Goal: Task Accomplishment & Management: Complete application form

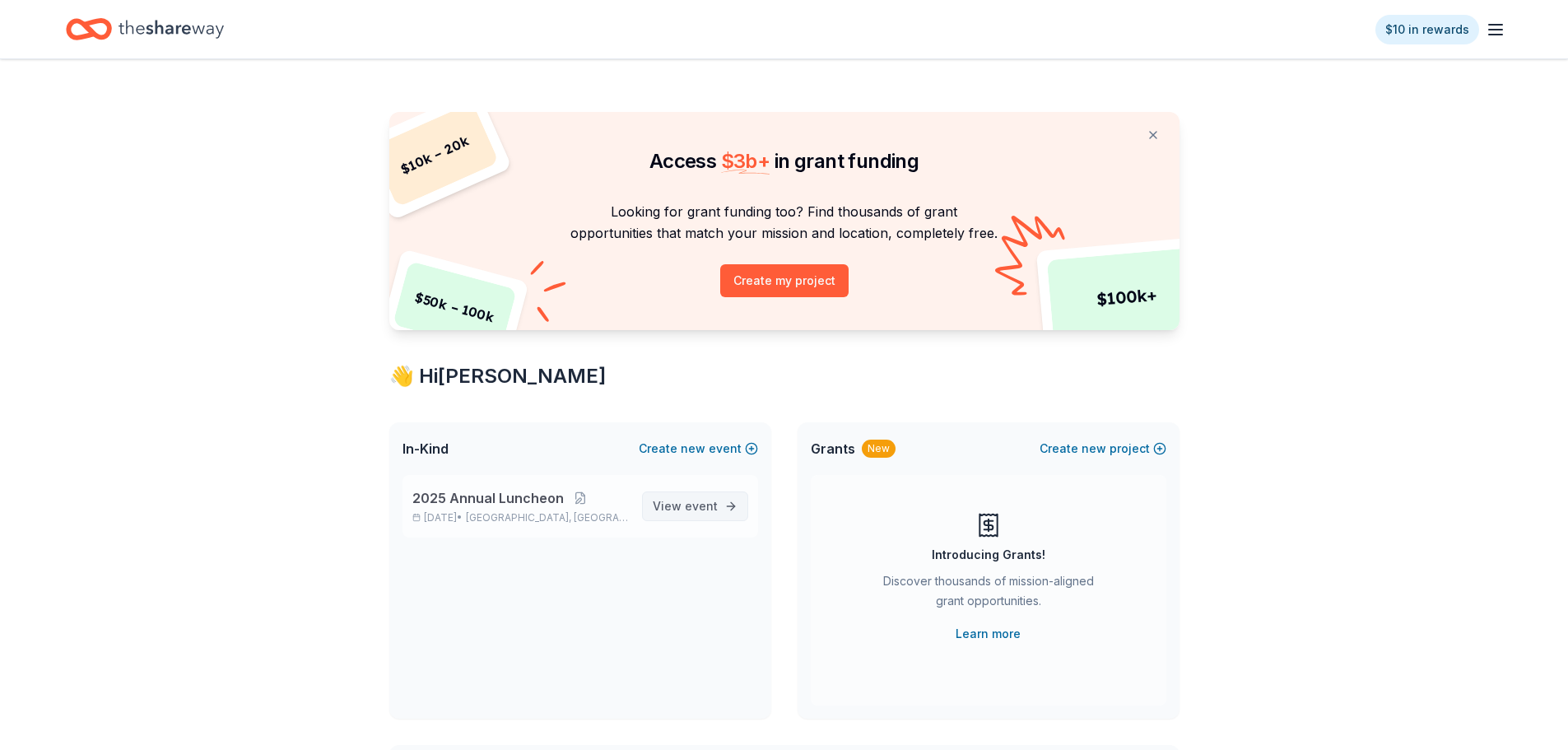
click at [709, 492] on link "View event" at bounding box center [695, 506] width 106 height 30
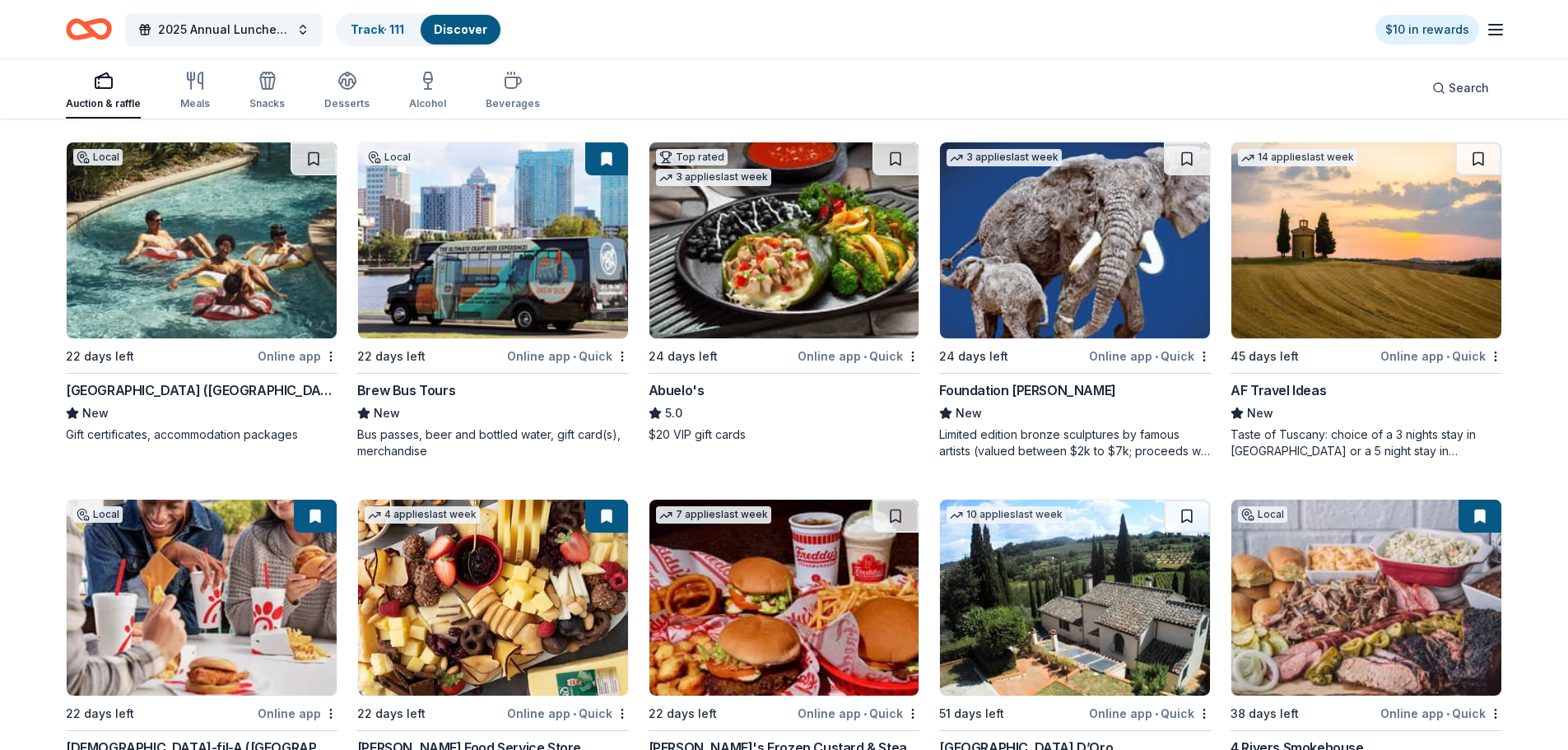
scroll to position [1469, 0]
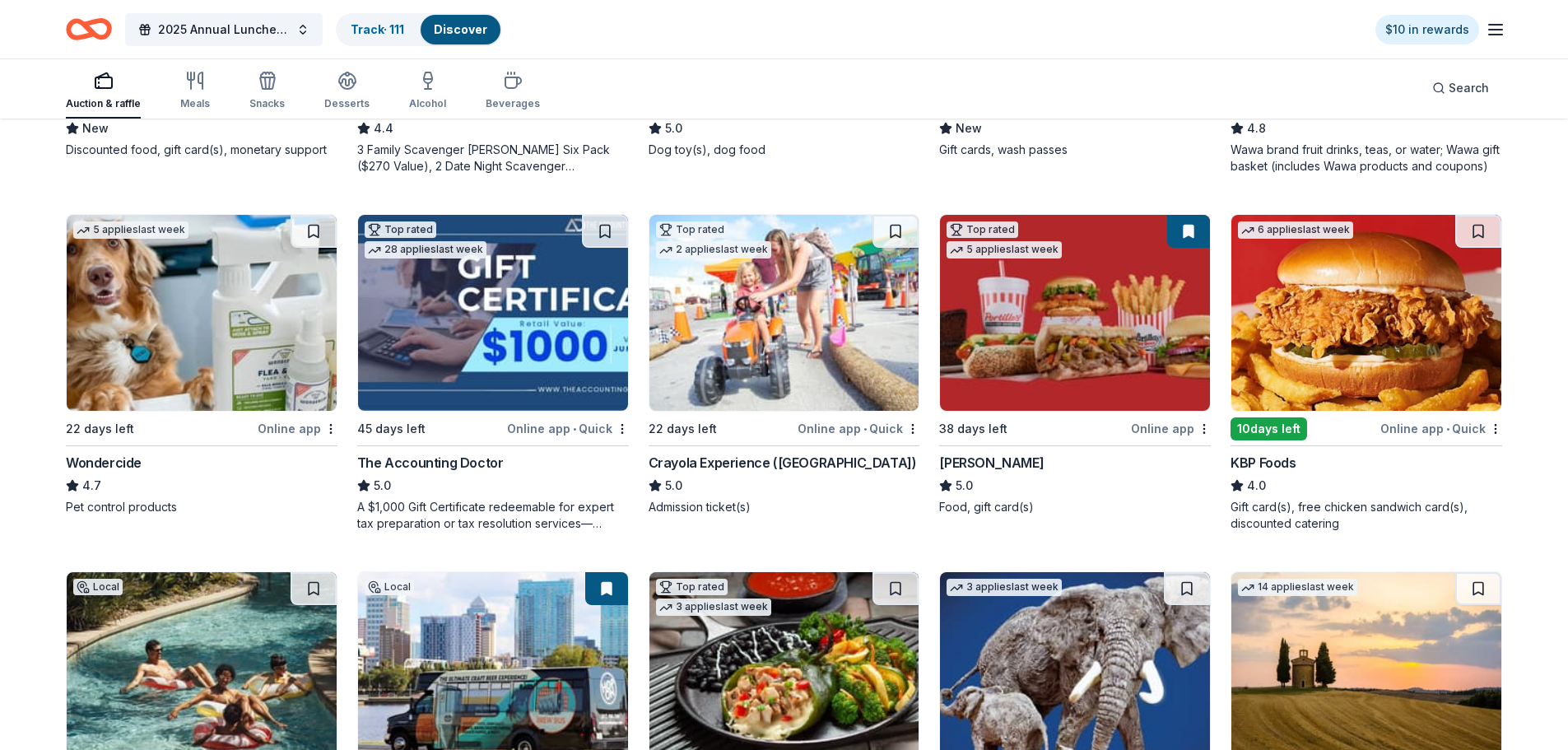
scroll to position [729, 0]
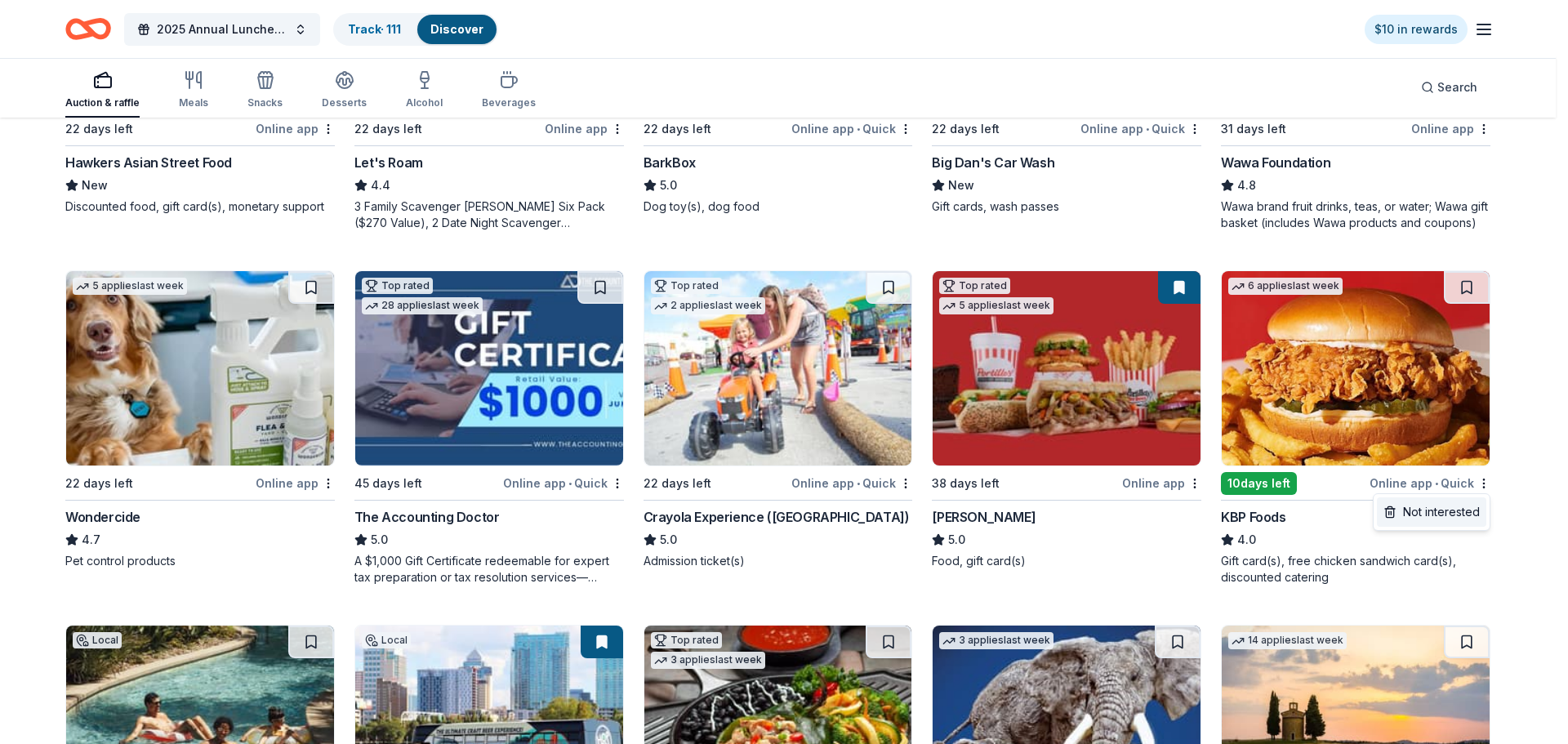
click at [1459, 516] on div "Not interested" at bounding box center [1432, 512] width 109 height 30
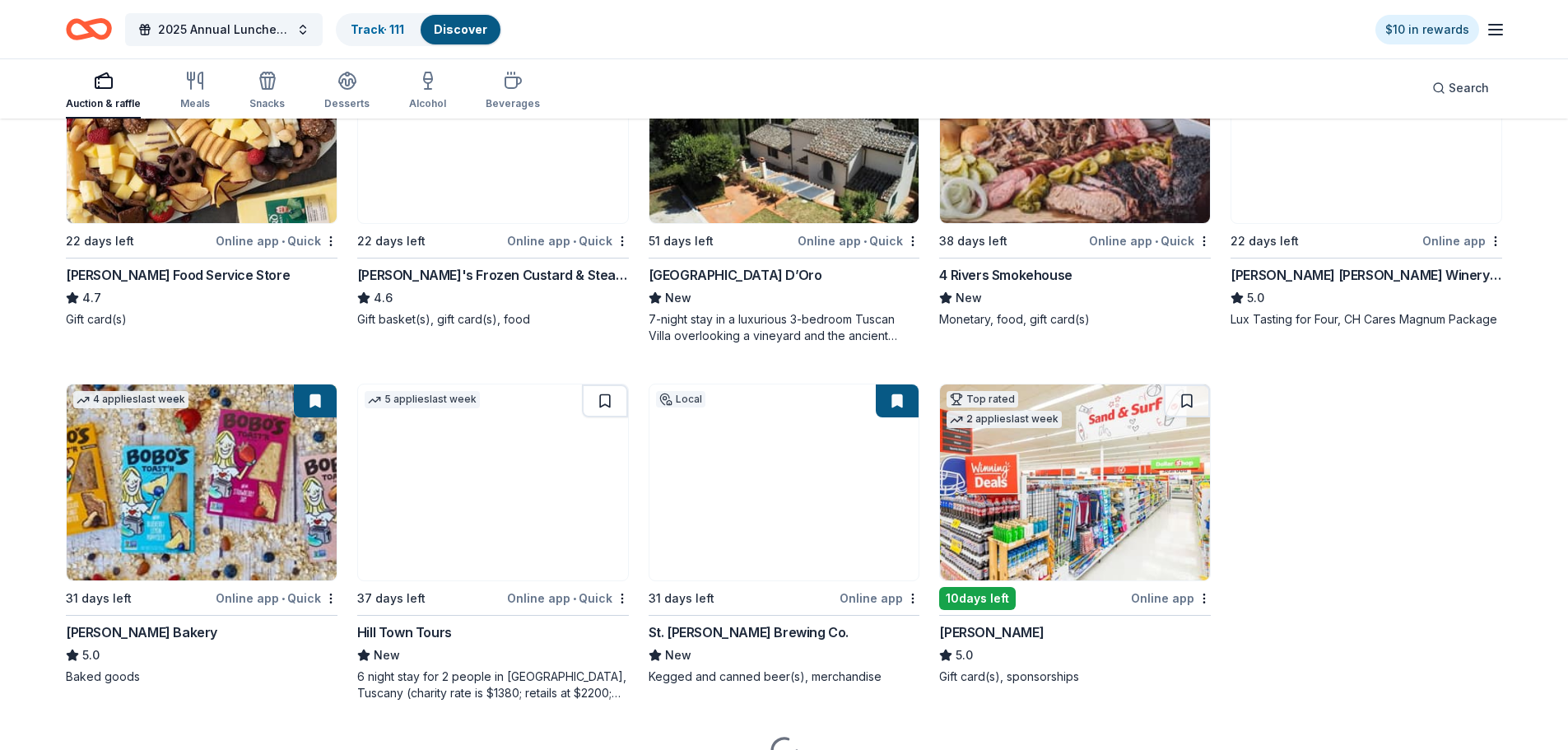
scroll to position [1772, 0]
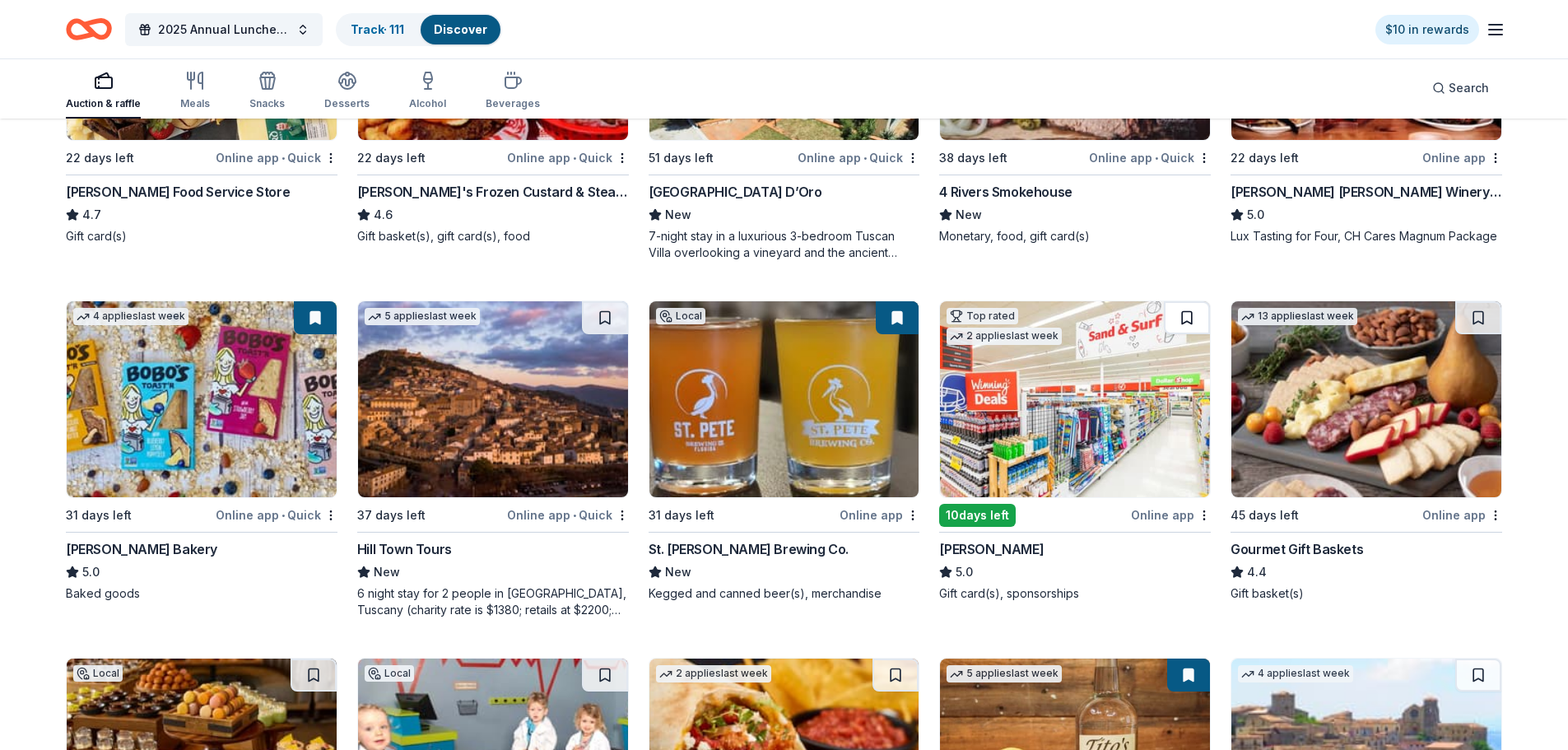
click at [1193, 316] on button at bounding box center [1186, 317] width 46 height 33
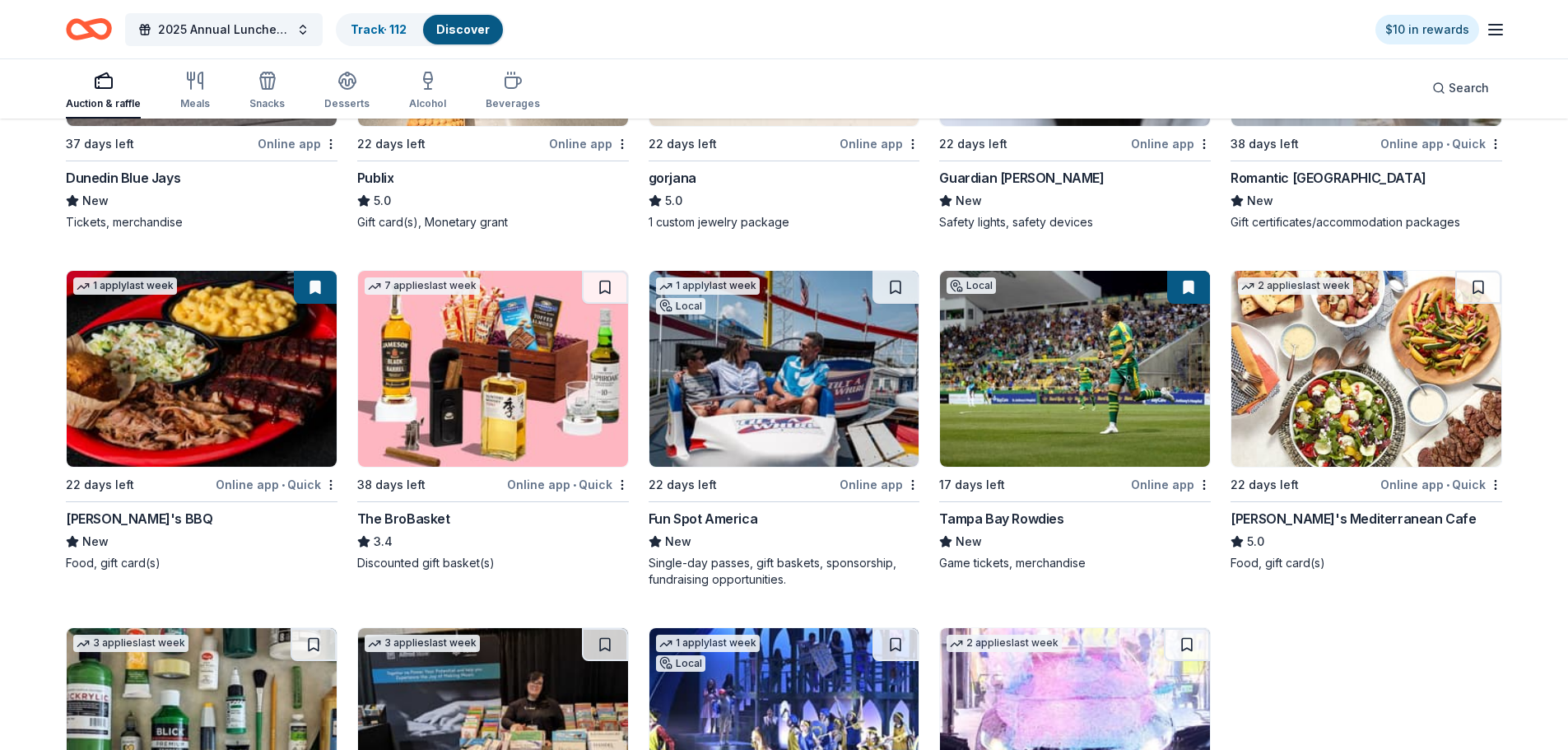
scroll to position [2882, 0]
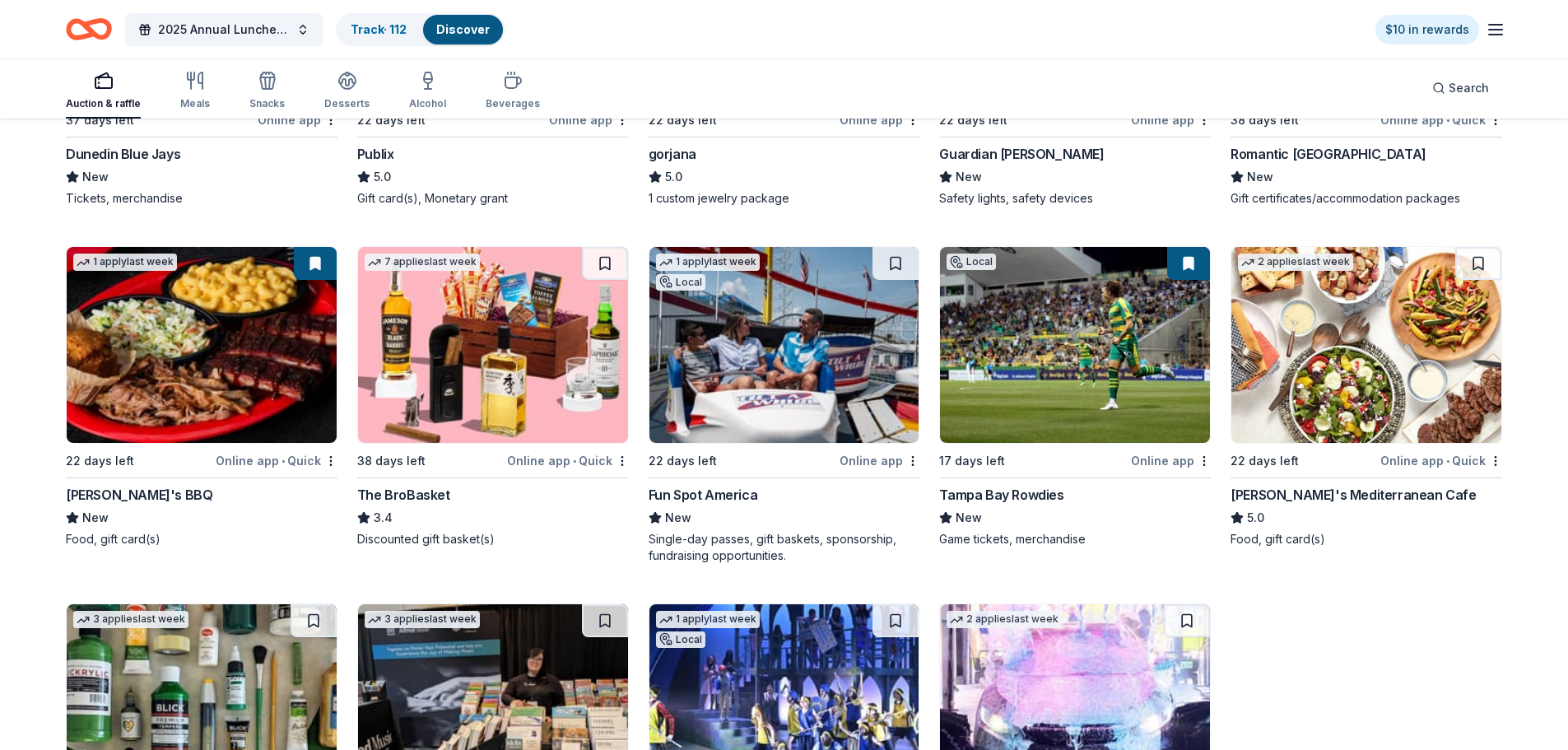
drag, startPoint x: 1203, startPoint y: 462, endPoint x: 1125, endPoint y: 374, distance: 117.6
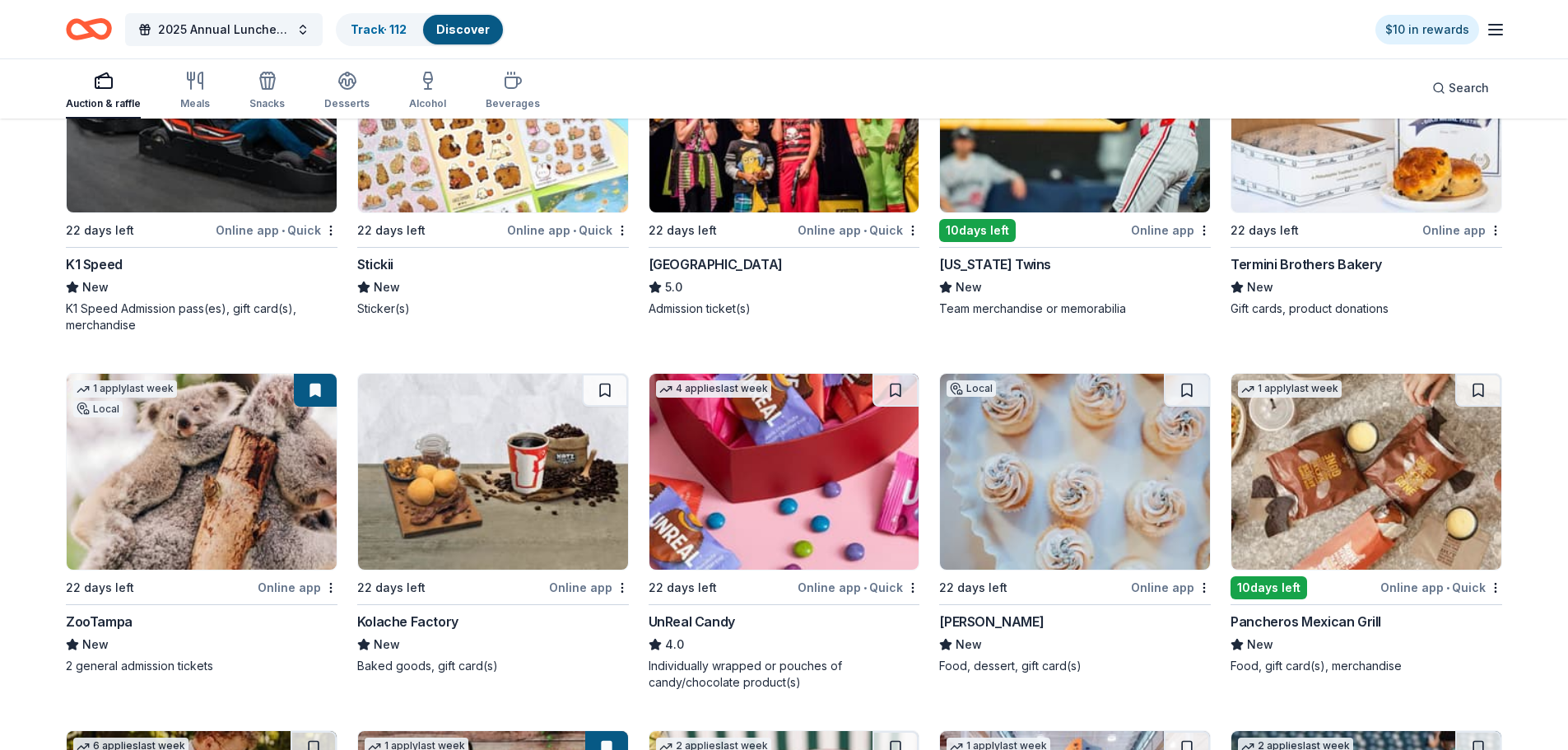
scroll to position [5322, 0]
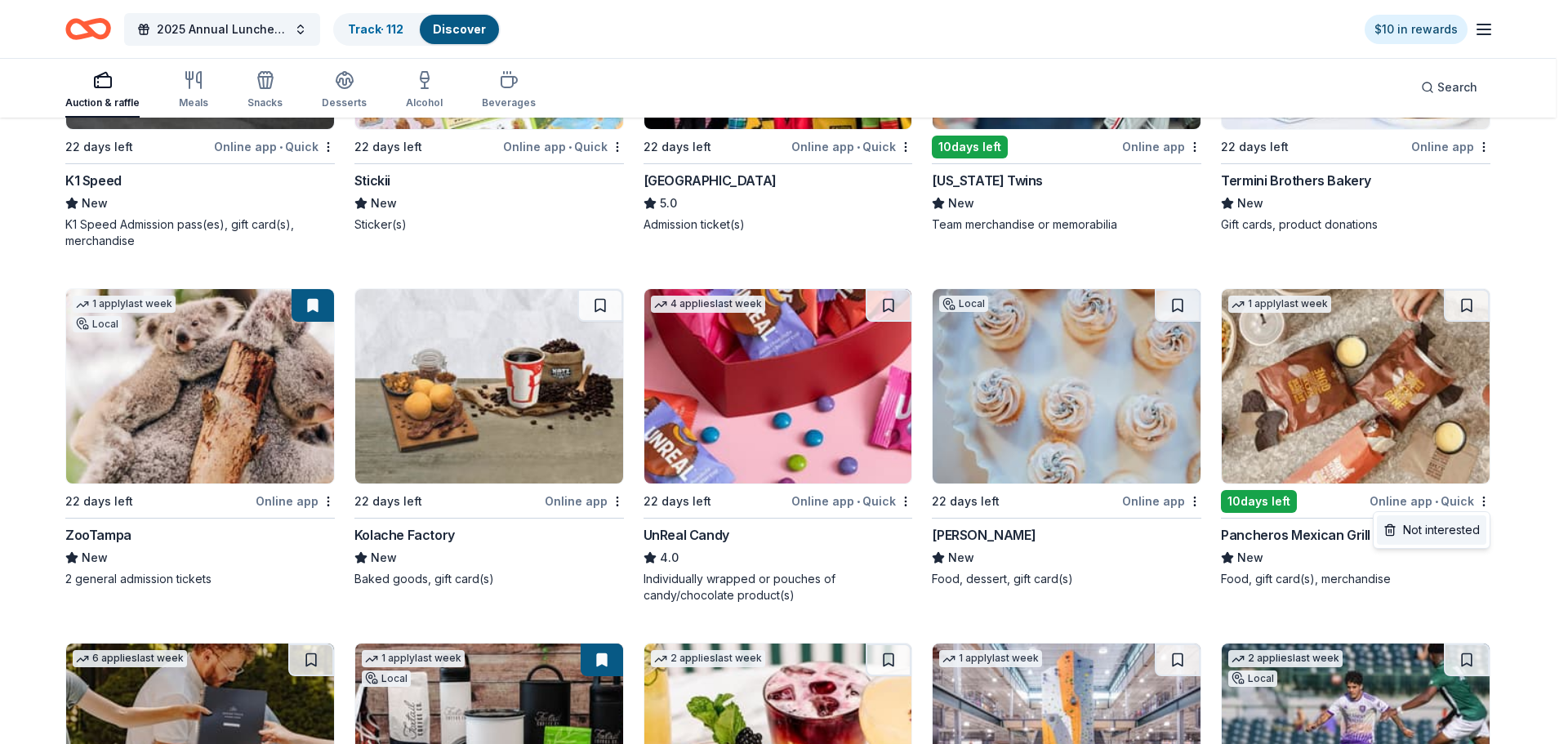
click at [1457, 531] on div "Not interested" at bounding box center [1432, 530] width 109 height 30
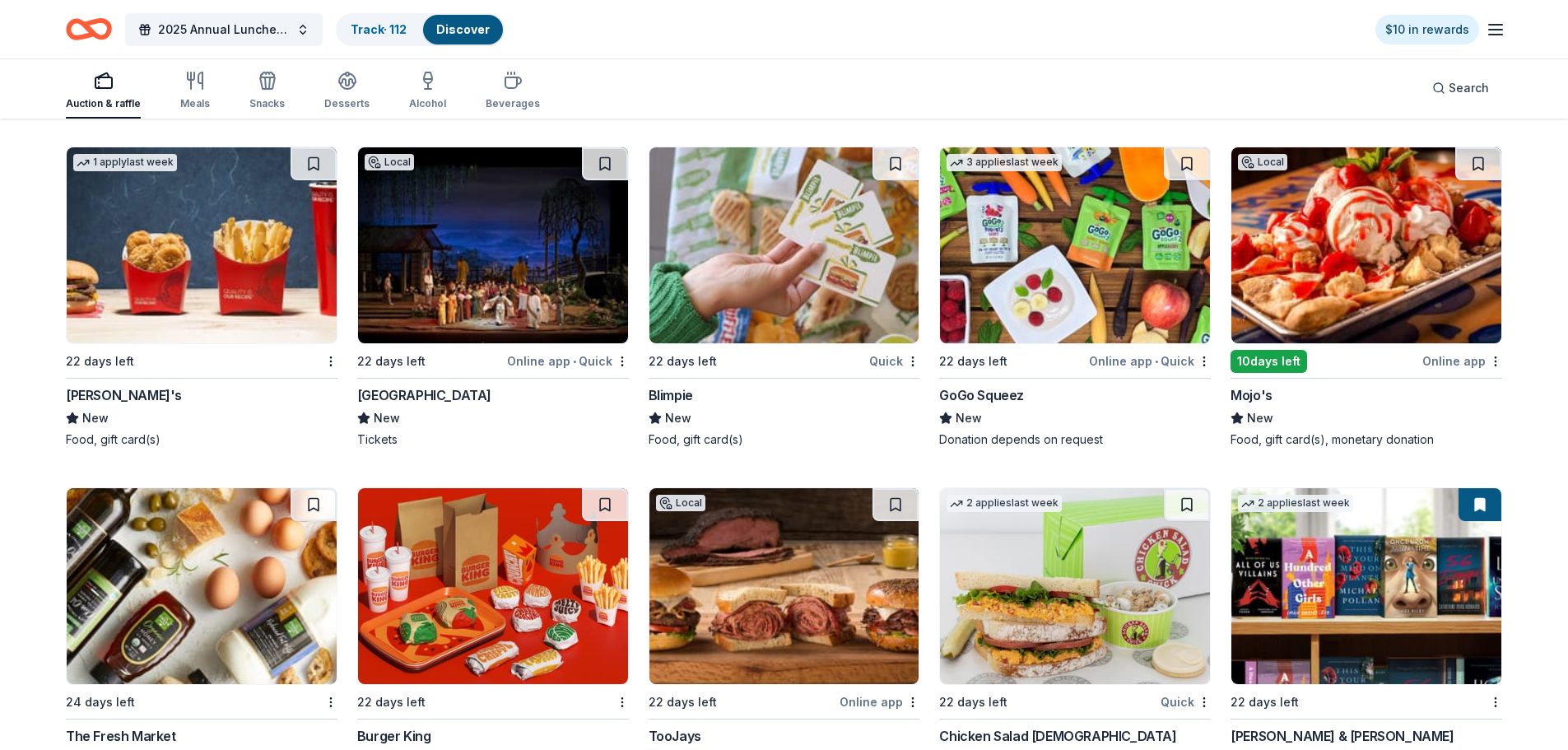
scroll to position [11317, 0]
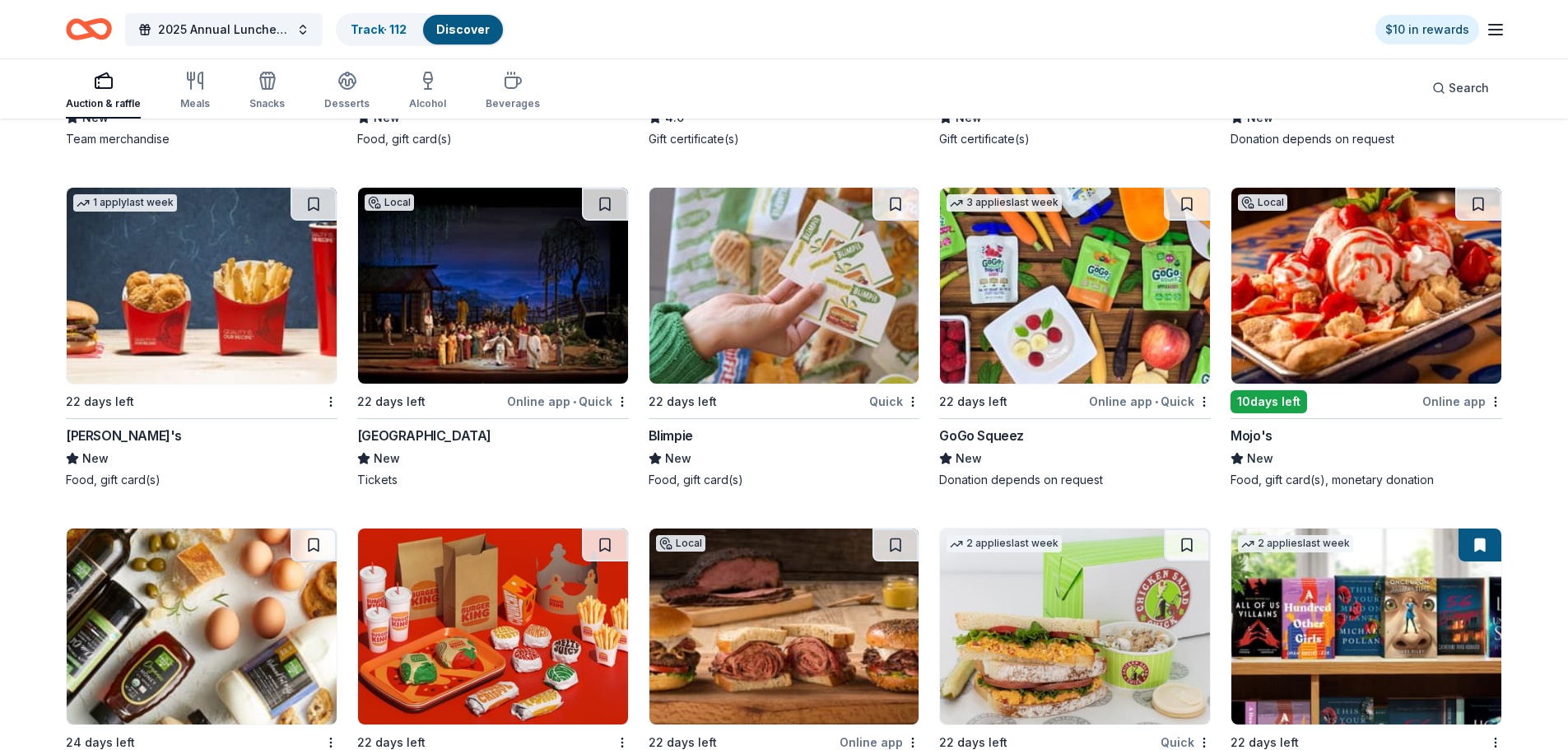
click at [1459, 399] on div "Online app" at bounding box center [1463, 402] width 80 height 20
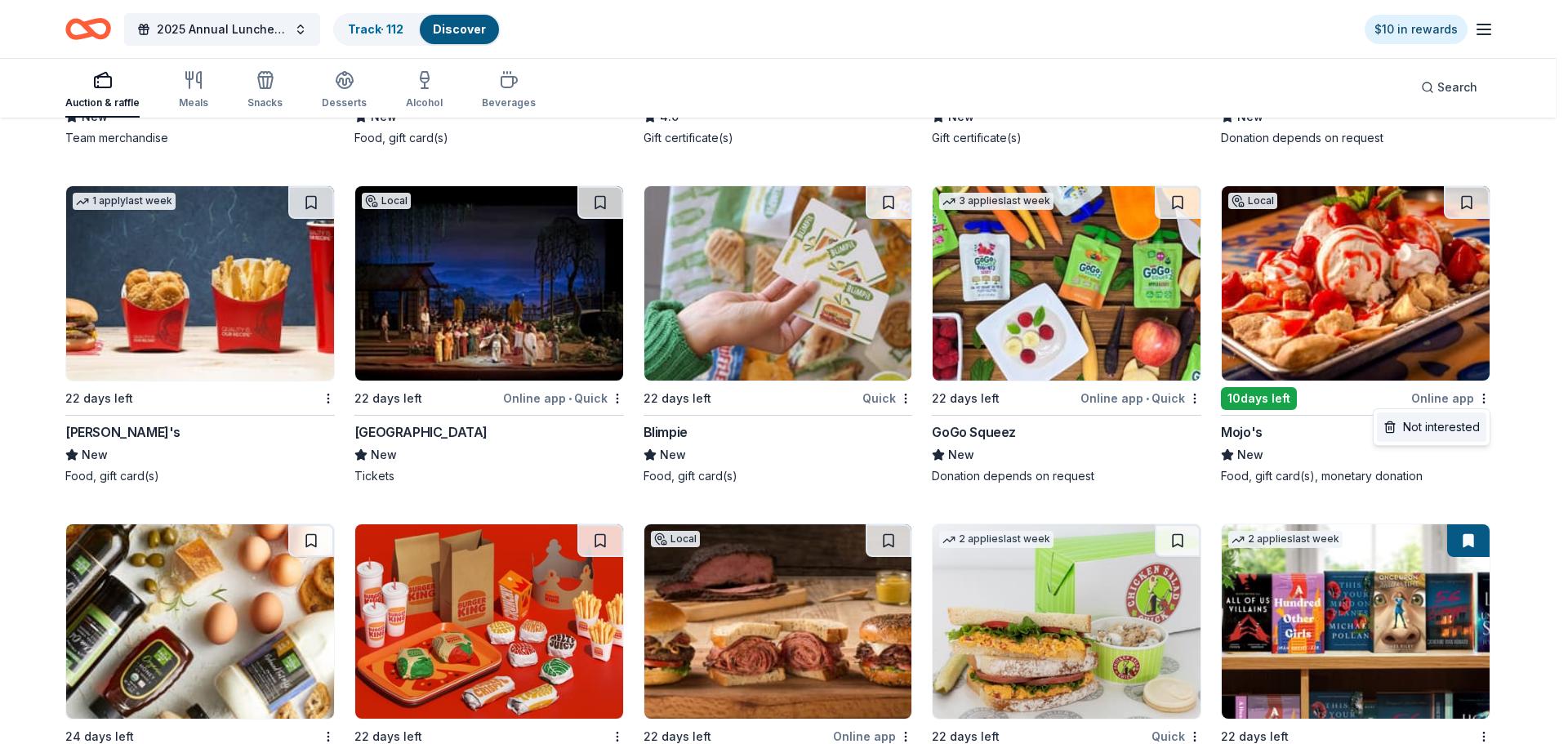
click at [1444, 433] on div "Not interested" at bounding box center [1432, 427] width 109 height 30
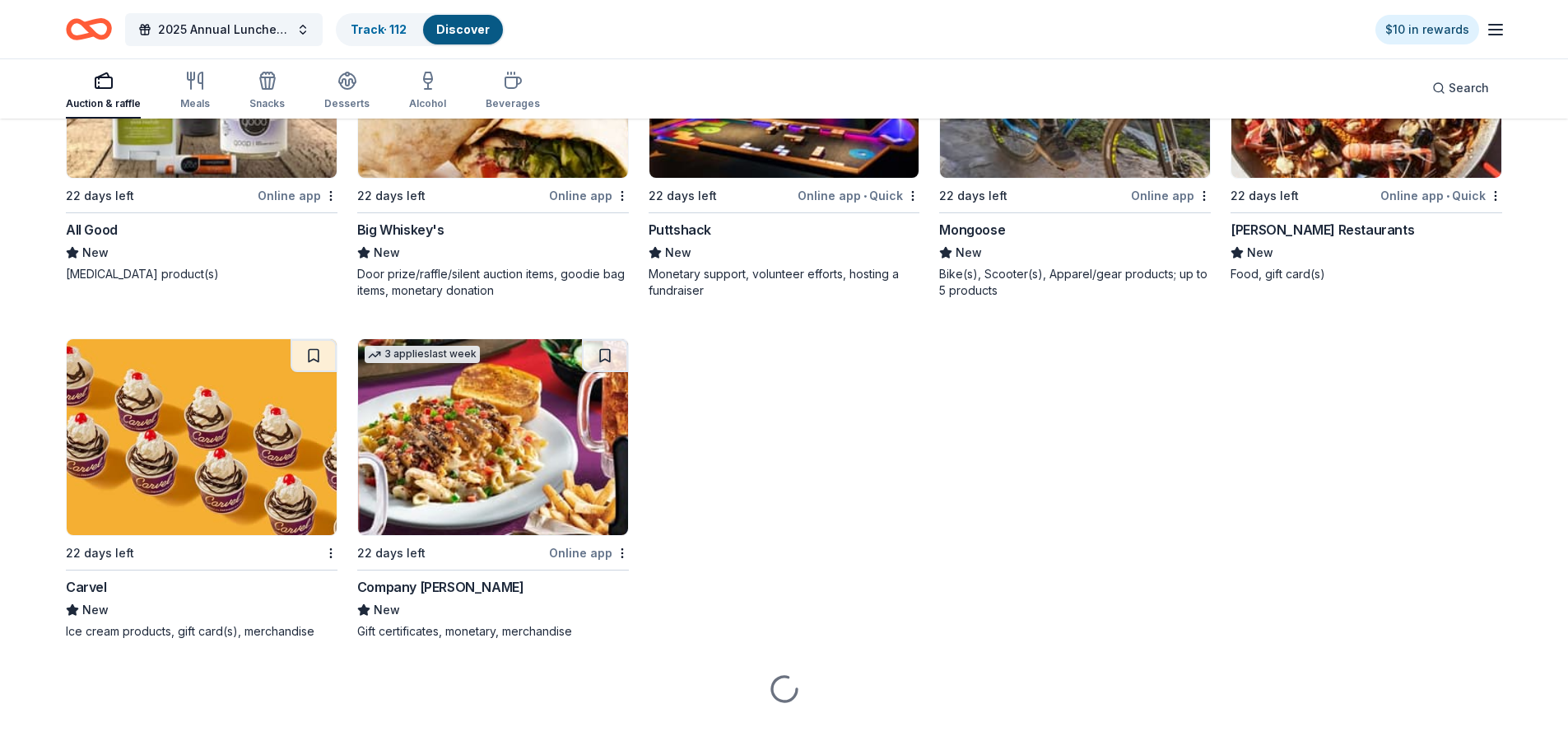
scroll to position [12940, 0]
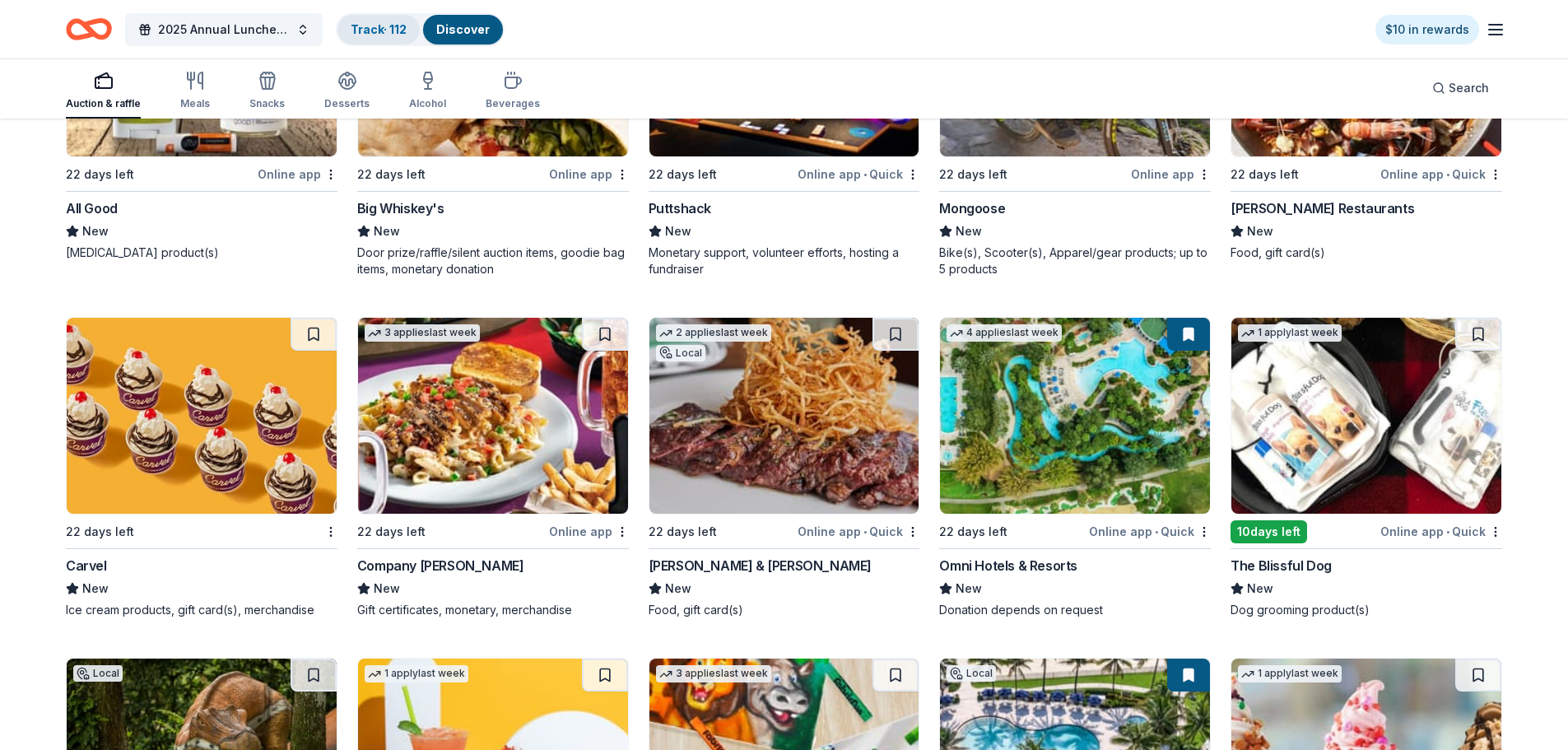
click at [371, 24] on link "Track · 112" at bounding box center [378, 29] width 56 height 14
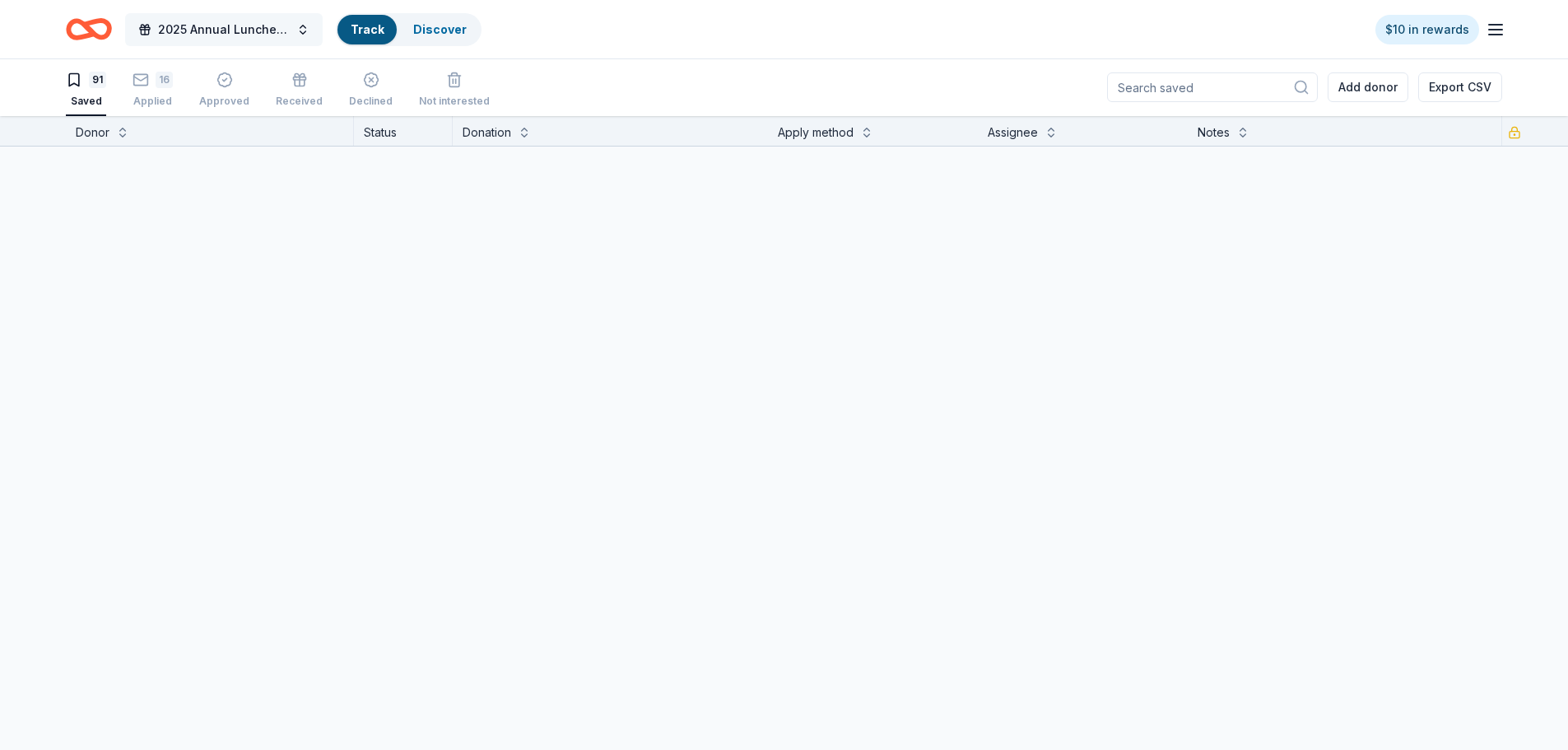
scroll to position [1, 0]
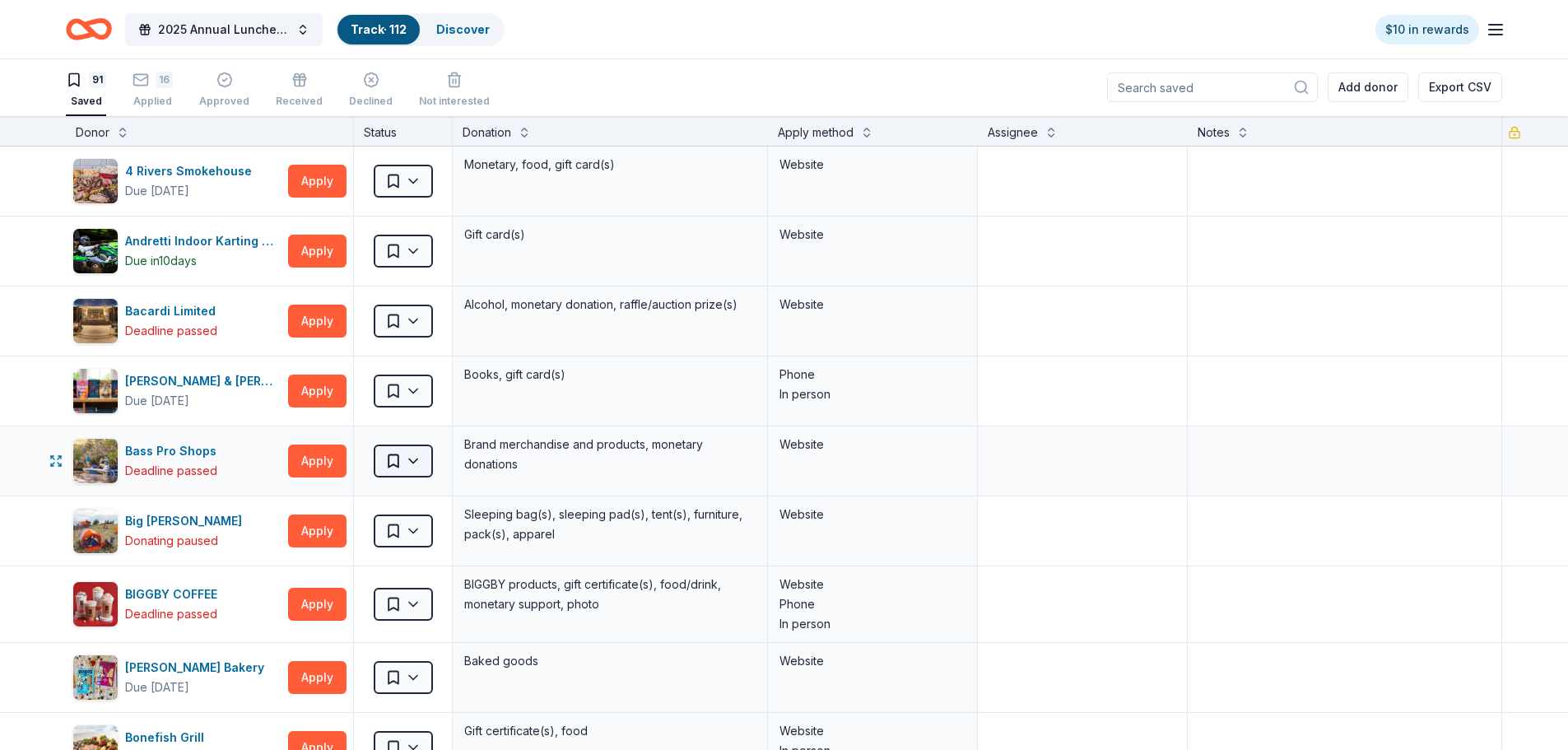
click at [417, 457] on html "2025 Annual Luncheon Track · 112 Discover $10 in rewards 91 Saved 16 Applied Ap…" at bounding box center [784, 374] width 1568 height 750
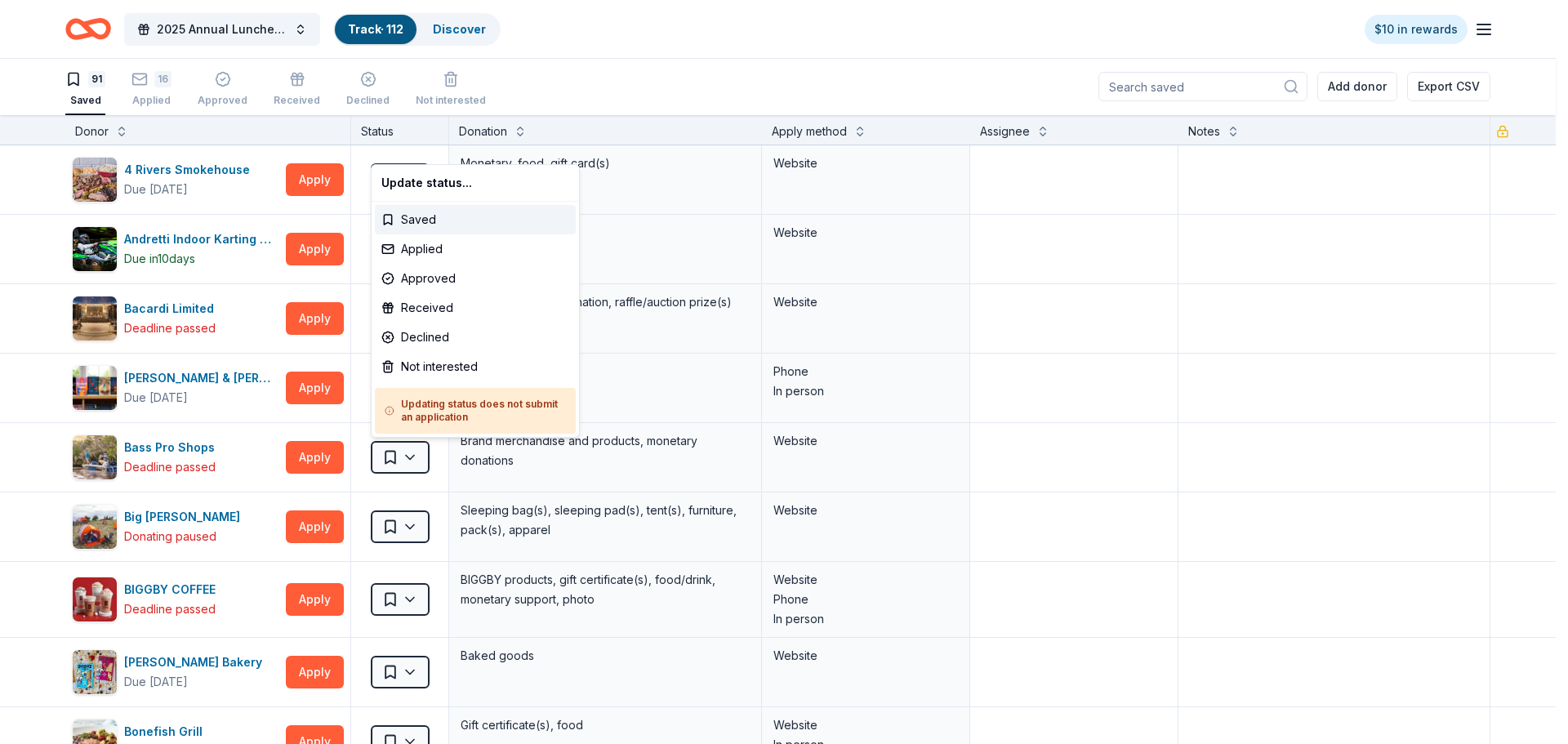
click at [1140, 551] on html "2025 Annual Luncheon Track · 112 Discover $10 in rewards 91 Saved 16 Applied Ap…" at bounding box center [784, 371] width 1568 height 744
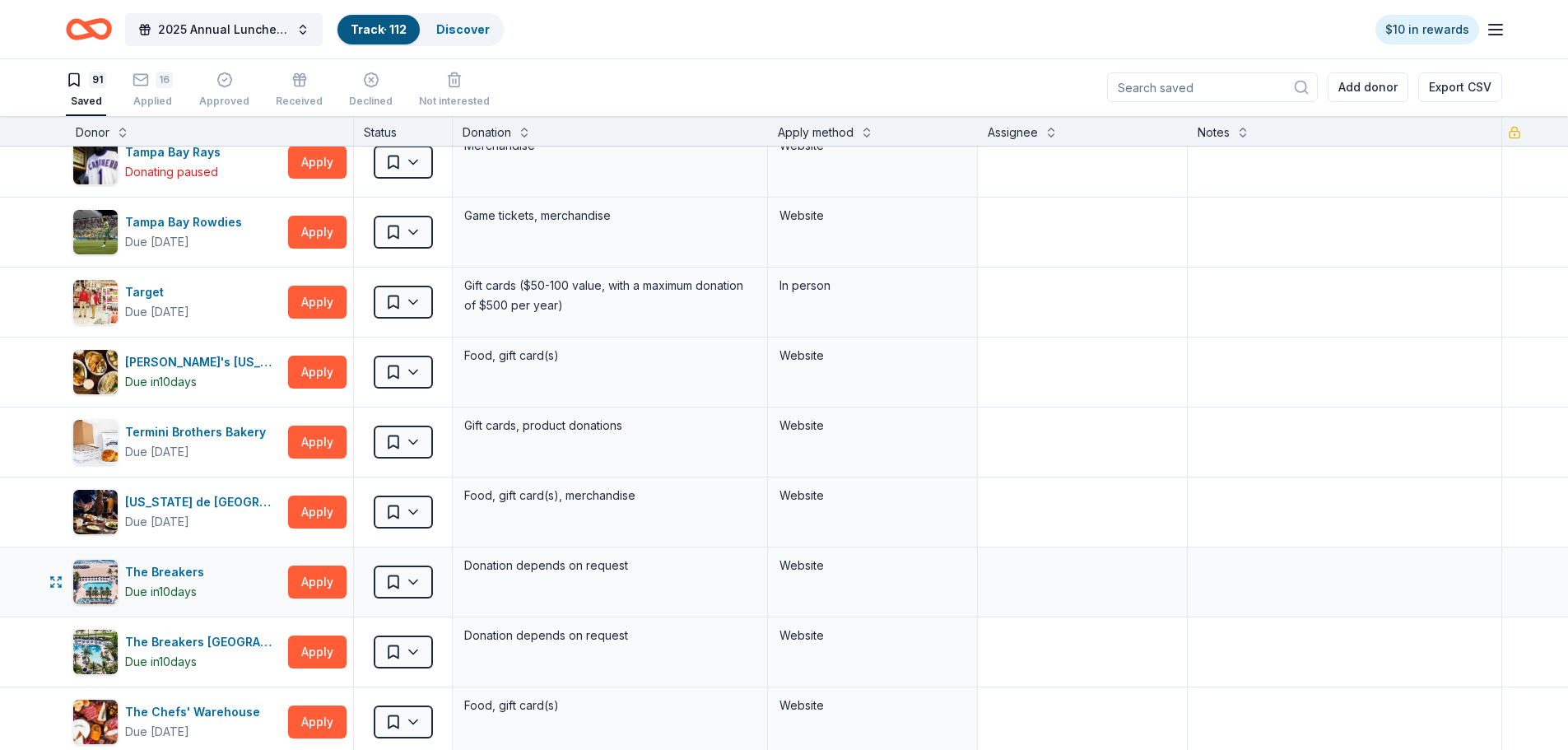
scroll to position [5186, 0]
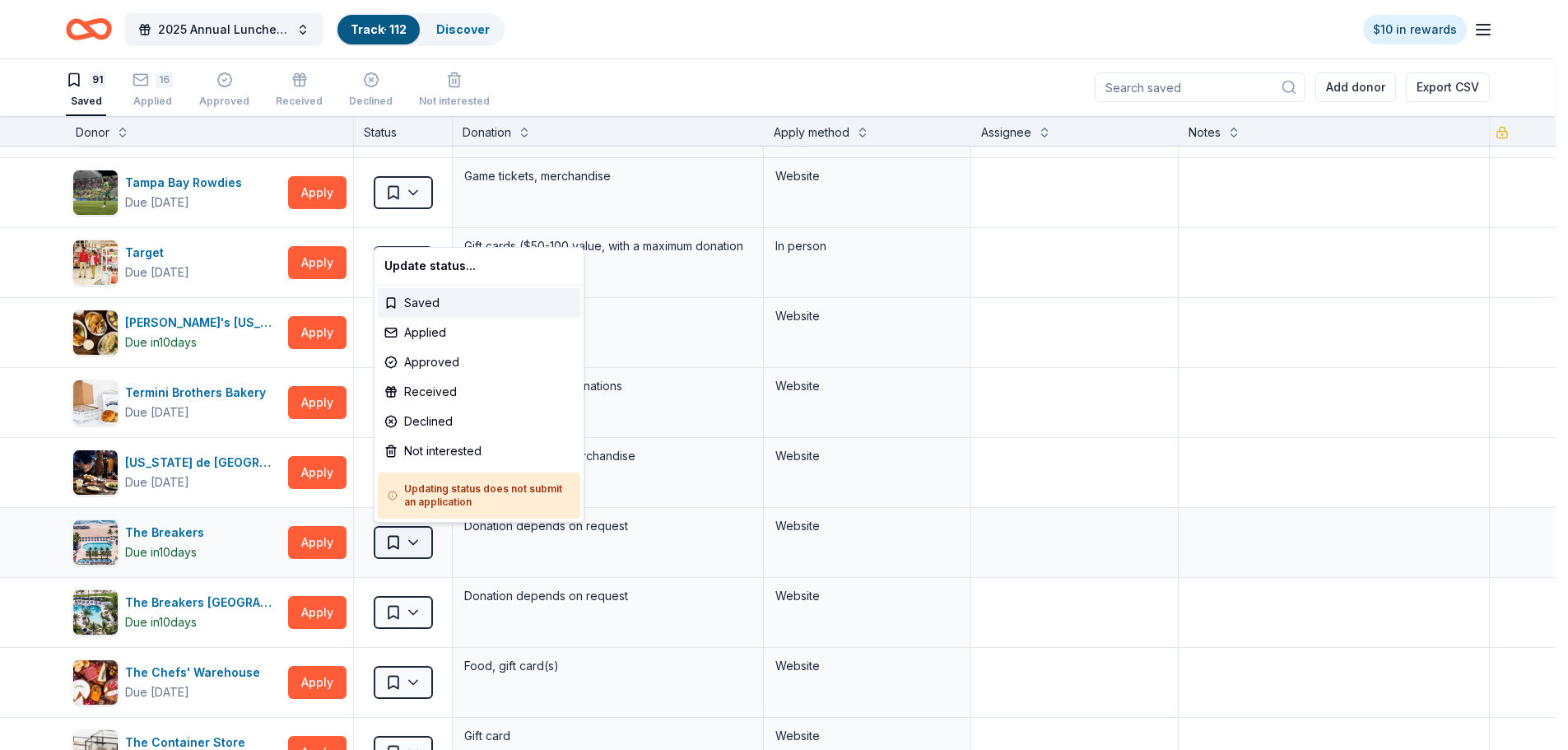
click at [419, 541] on html "2025 Annual Luncheon Track · 112 Discover $10 in rewards 91 Saved 16 Applied Ap…" at bounding box center [784, 374] width 1568 height 750
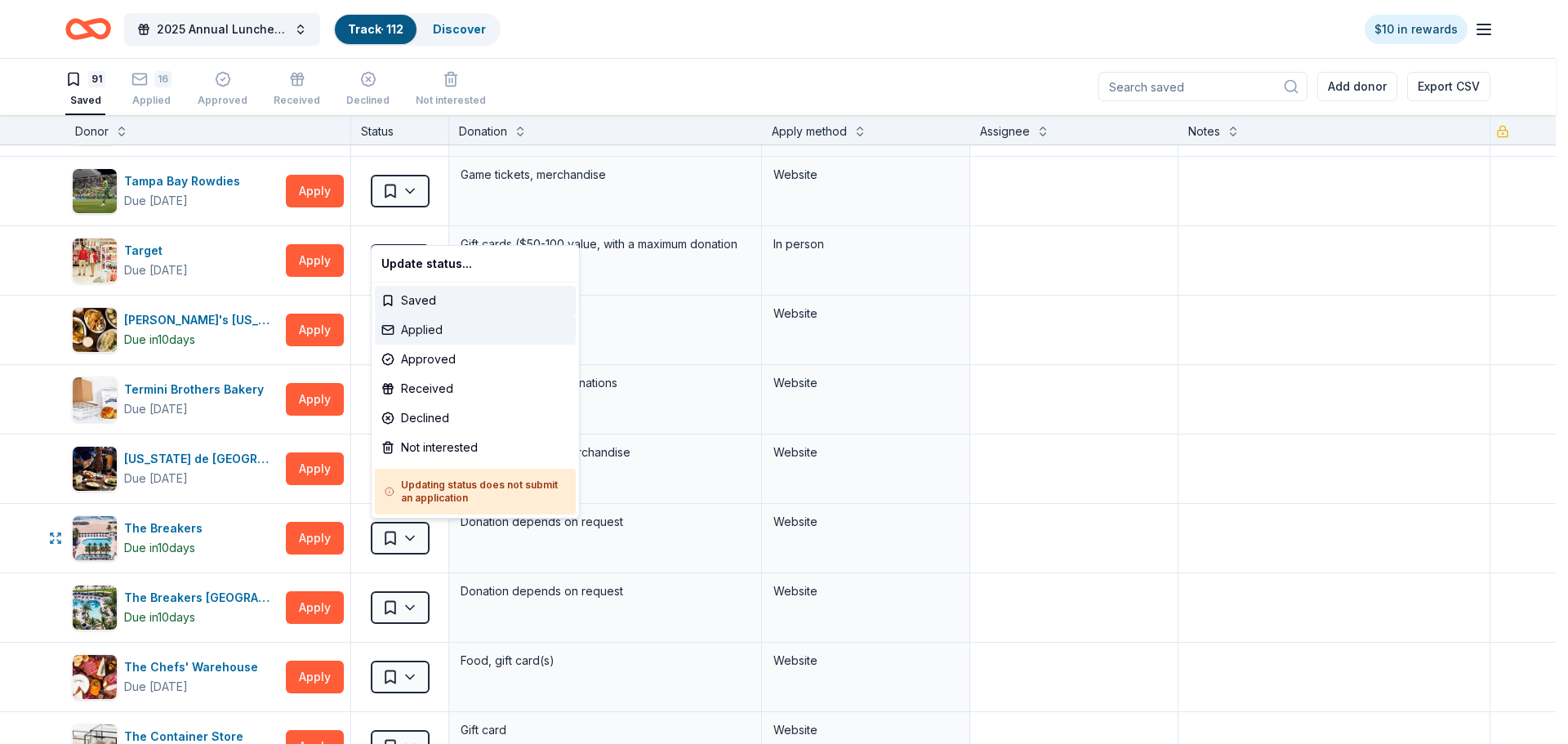
click at [453, 339] on div "Applied" at bounding box center [475, 330] width 201 height 30
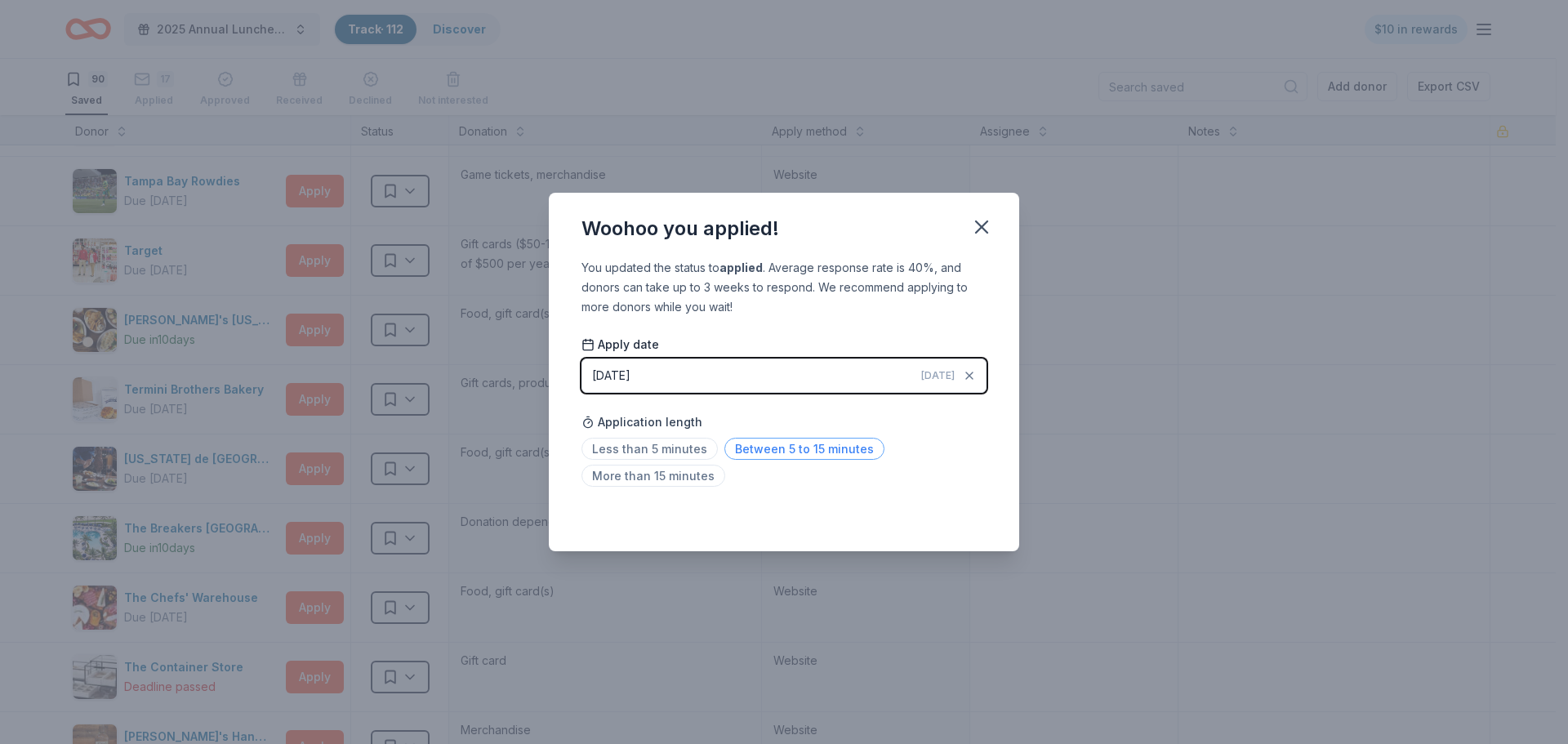
click at [761, 447] on span "Between 5 to 15 minutes" at bounding box center [804, 449] width 160 height 22
click at [986, 221] on icon "button" at bounding box center [982, 226] width 11 height 11
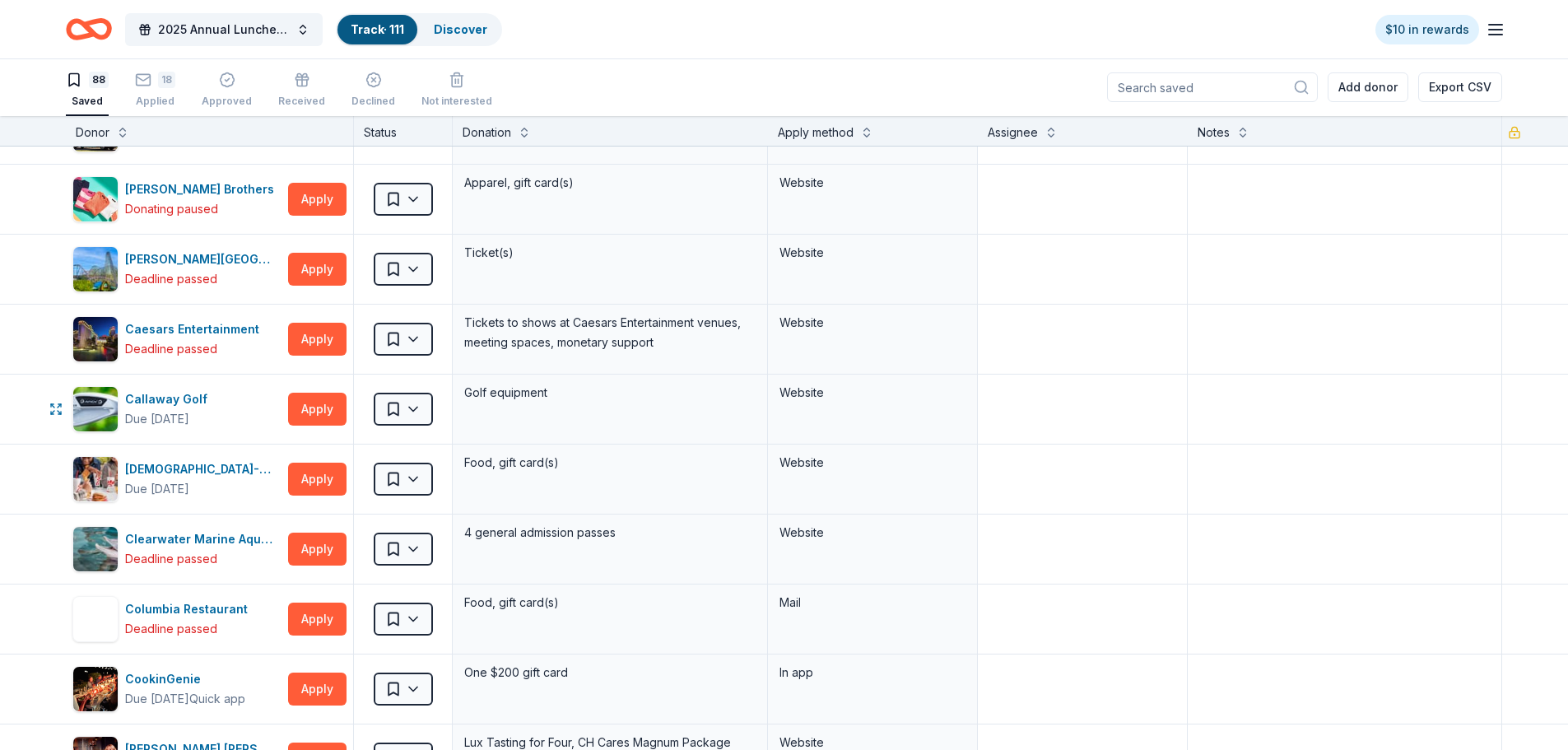
scroll to position [1083, 0]
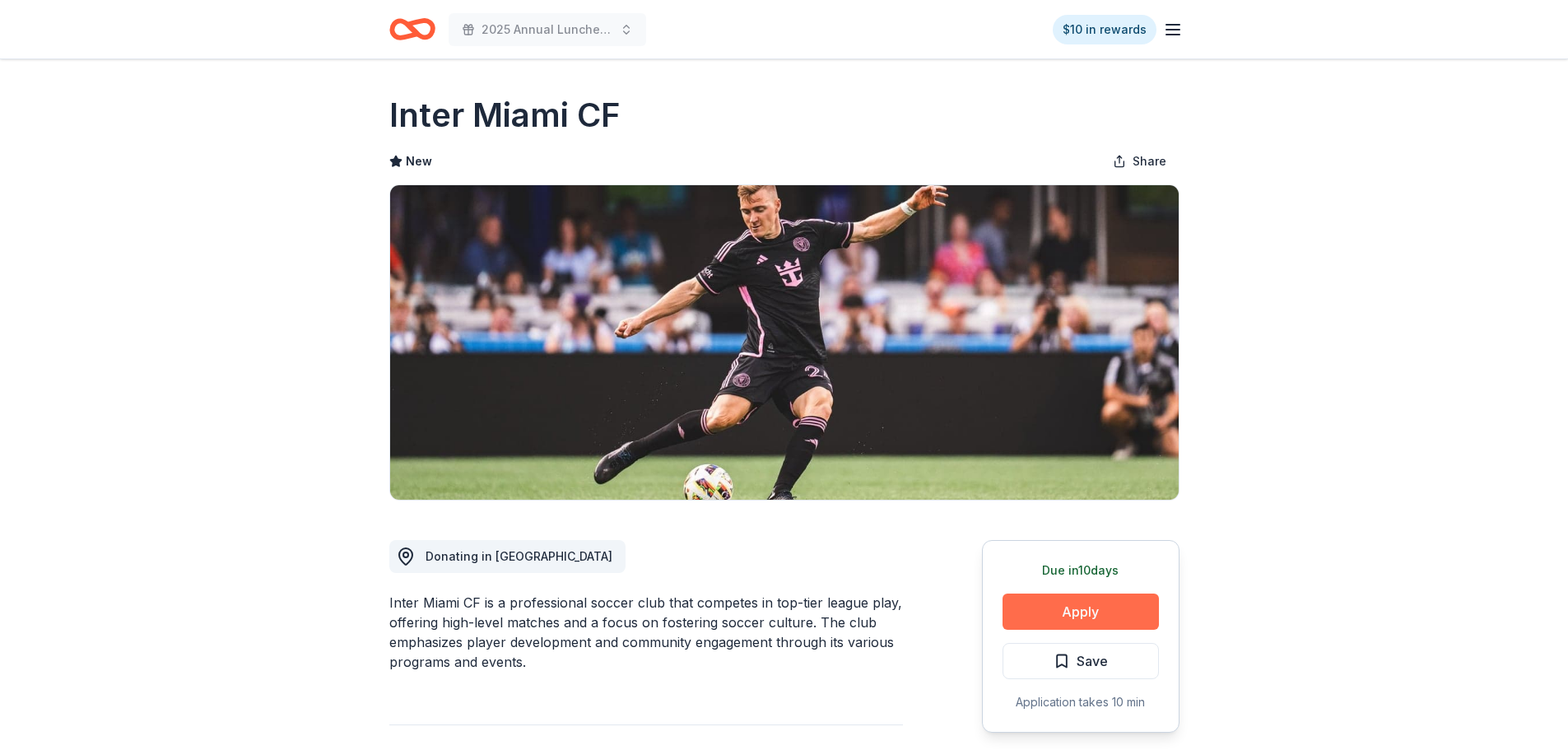
click at [1093, 612] on button "Apply" at bounding box center [1081, 611] width 157 height 36
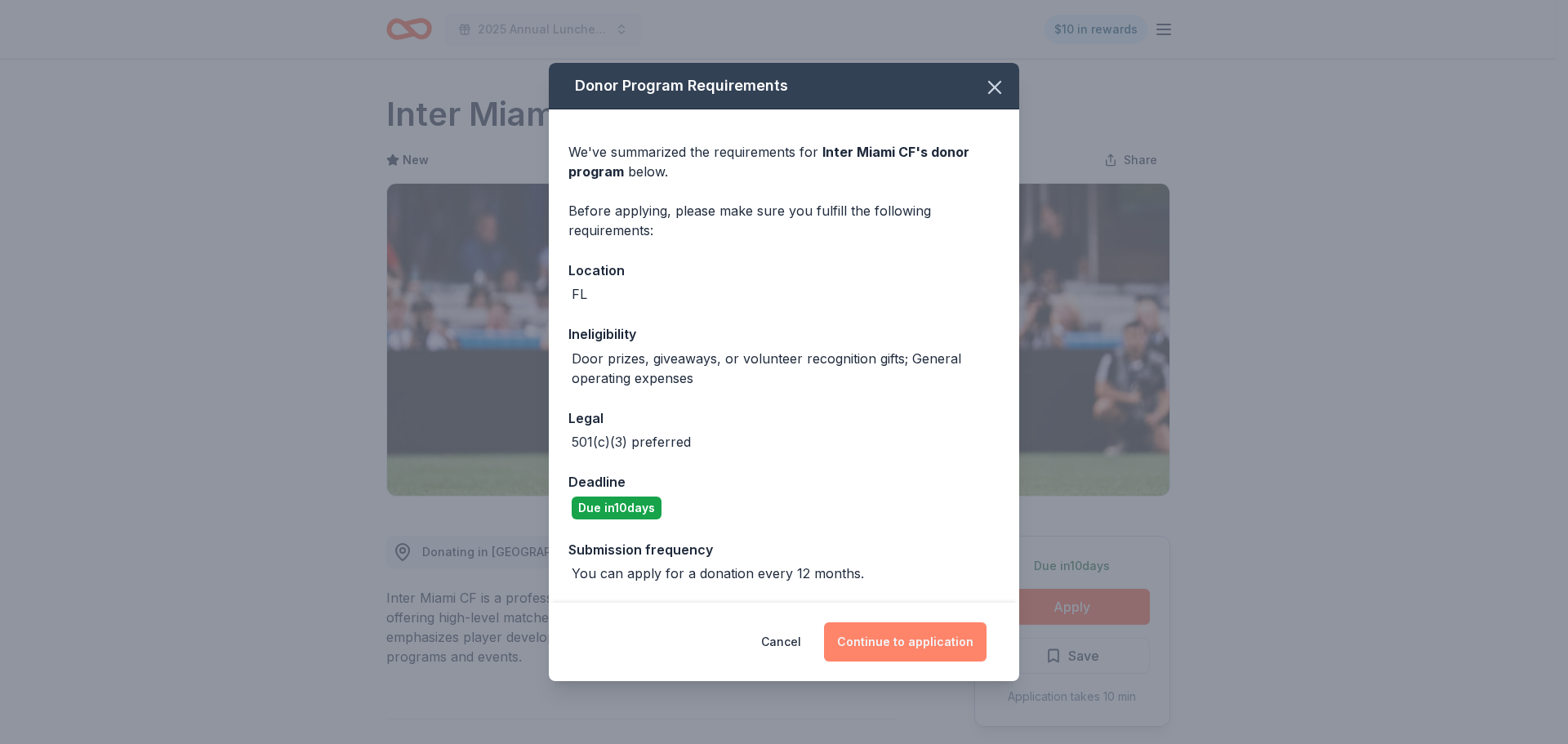
click at [918, 642] on button "Continue to application" at bounding box center [905, 641] width 163 height 39
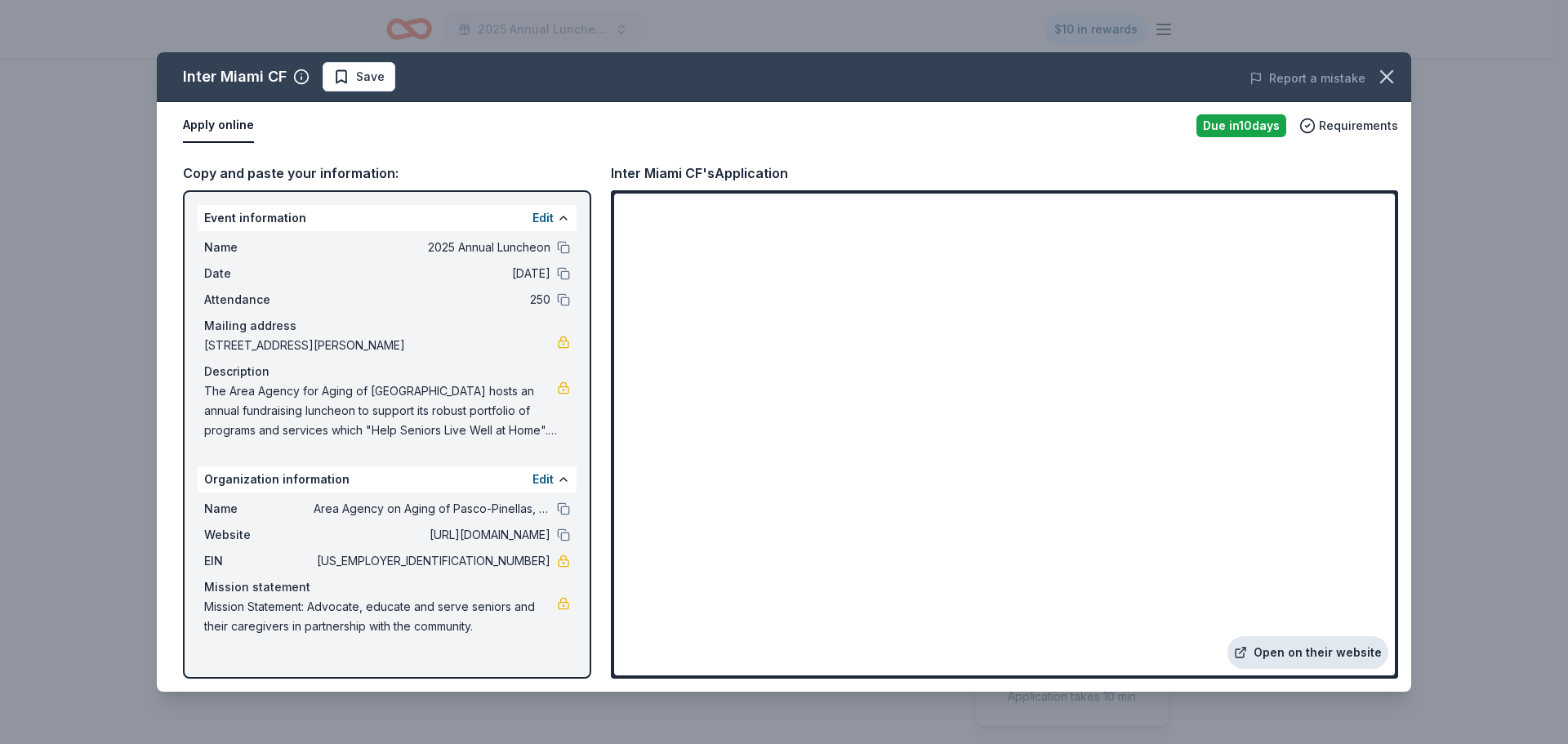
click at [1297, 662] on link "Open on their website" at bounding box center [1308, 652] width 161 height 32
click at [340, 75] on span "Save" at bounding box center [359, 76] width 52 height 19
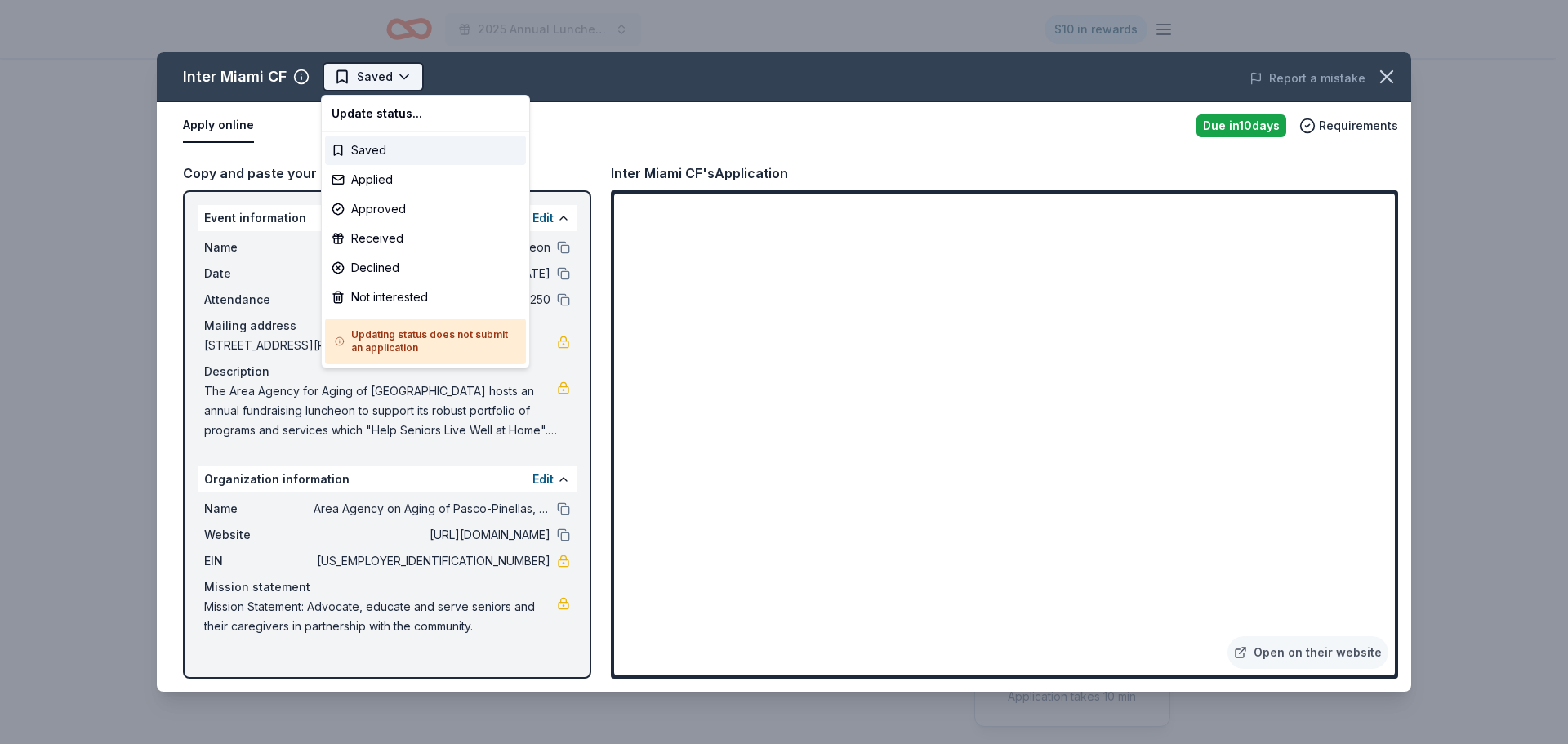
click at [408, 78] on html "2025 Annual Luncheon $10 in rewards Due in 10 days Share Inter Miami CF New Sha…" at bounding box center [784, 372] width 1568 height 744
click at [423, 177] on div "Applied" at bounding box center [425, 179] width 201 height 30
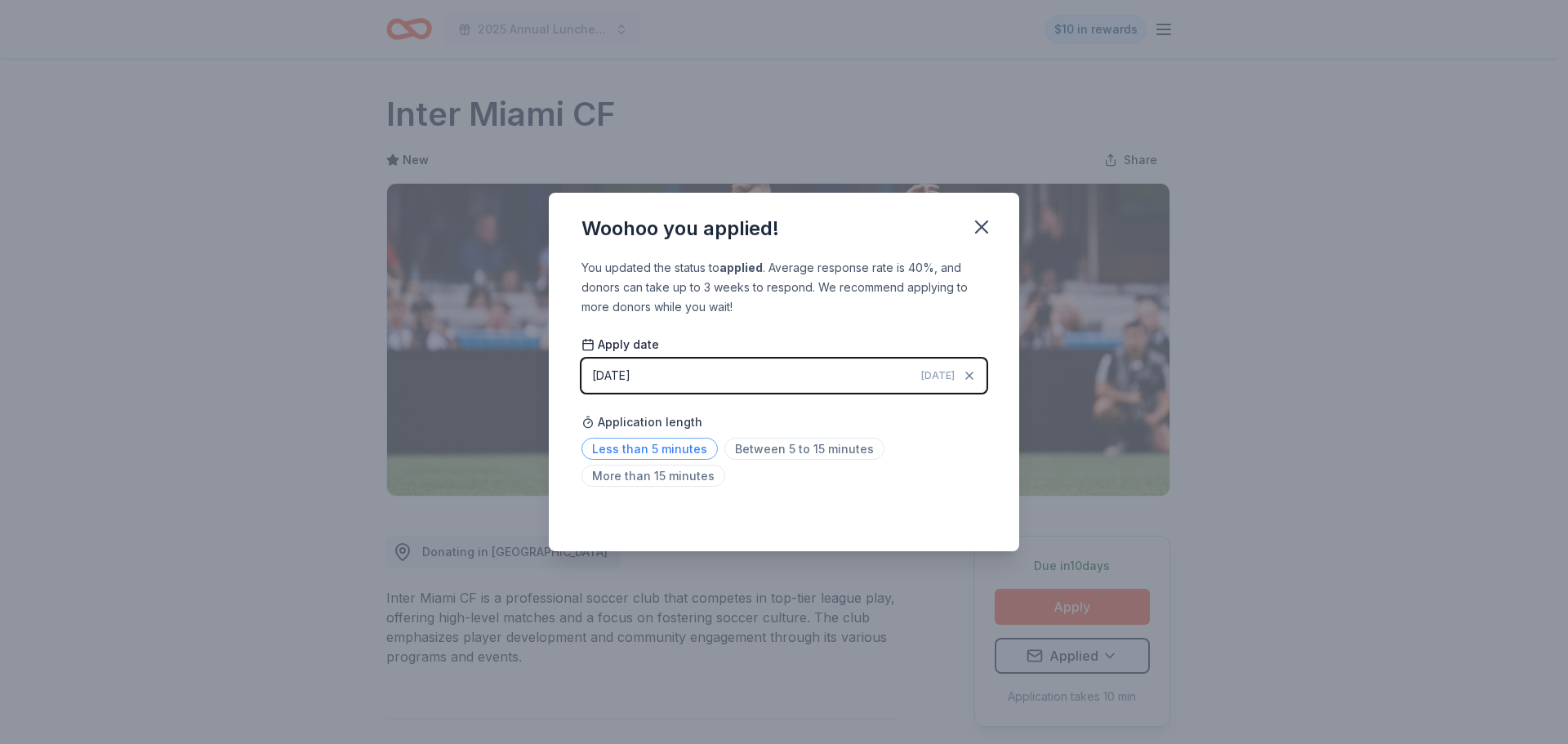
click at [655, 445] on span "Less than 5 minutes" at bounding box center [650, 449] width 137 height 22
click at [770, 450] on span "Between 5 to 15 minutes" at bounding box center [804, 449] width 160 height 22
click at [982, 223] on icon "button" at bounding box center [982, 226] width 23 height 23
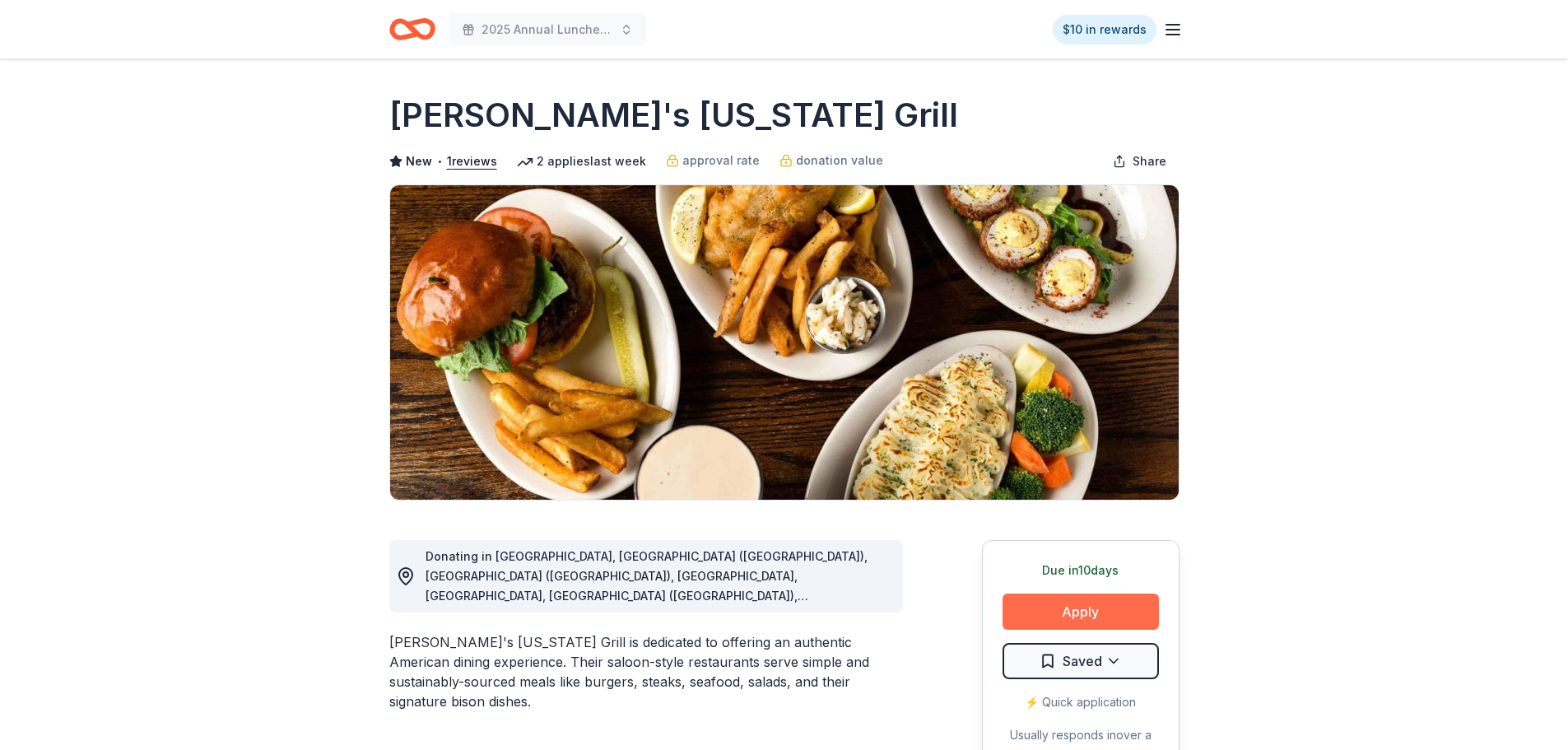
click at [1083, 624] on button "Apply" at bounding box center [1081, 611] width 157 height 36
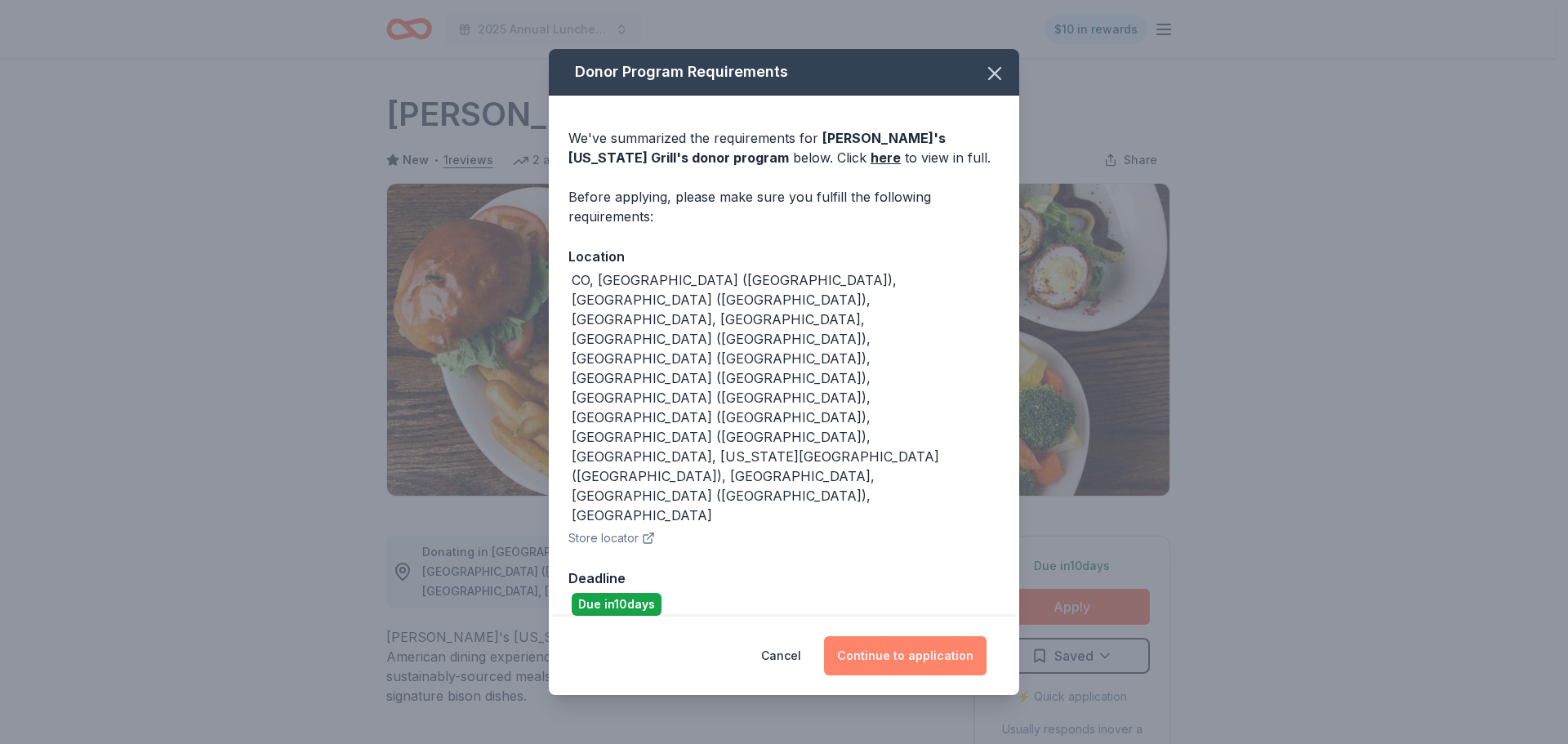
click at [916, 636] on button "Continue to application" at bounding box center [905, 655] width 163 height 39
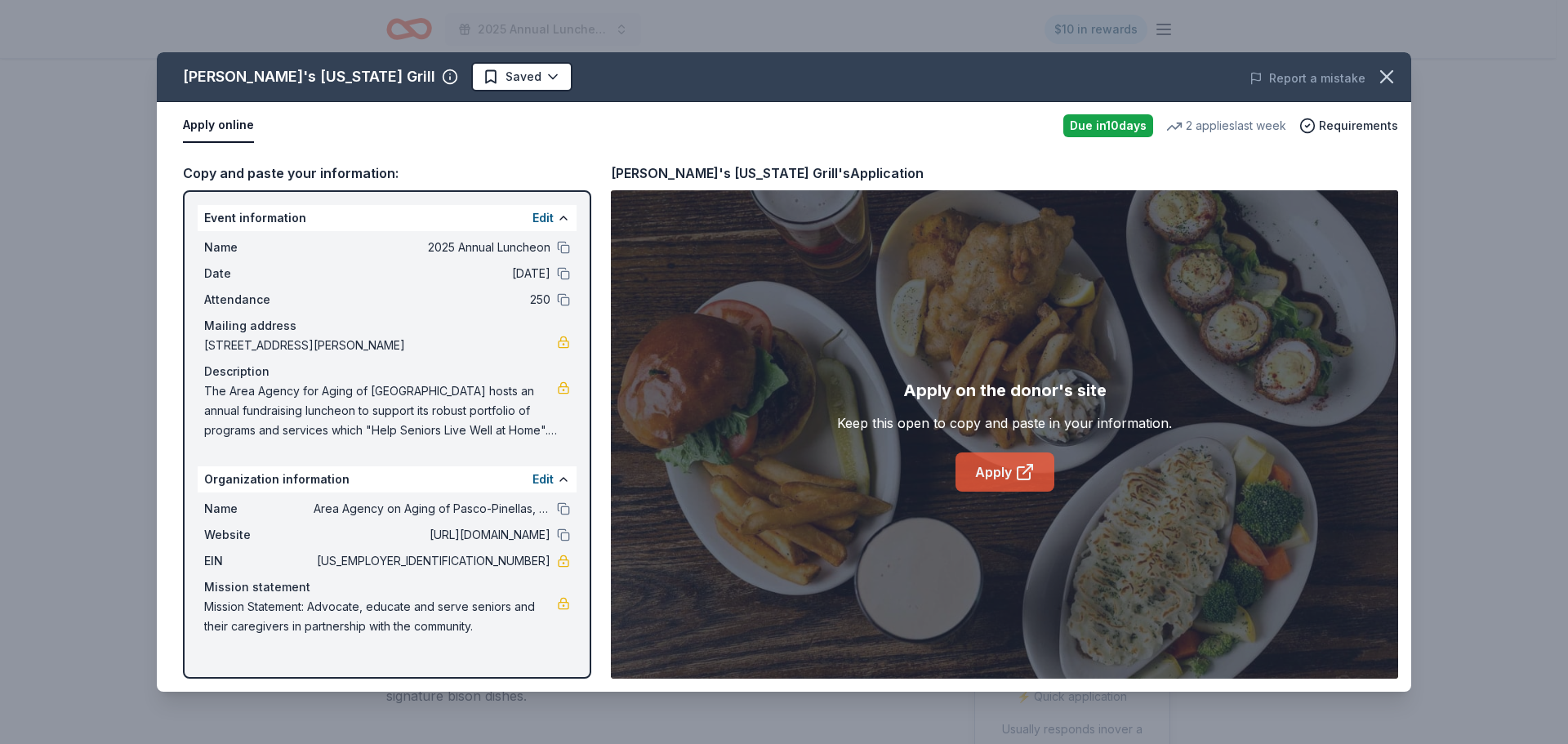
click at [967, 466] on link "Apply" at bounding box center [1005, 471] width 99 height 39
click at [1009, 473] on link "Apply" at bounding box center [1005, 471] width 99 height 39
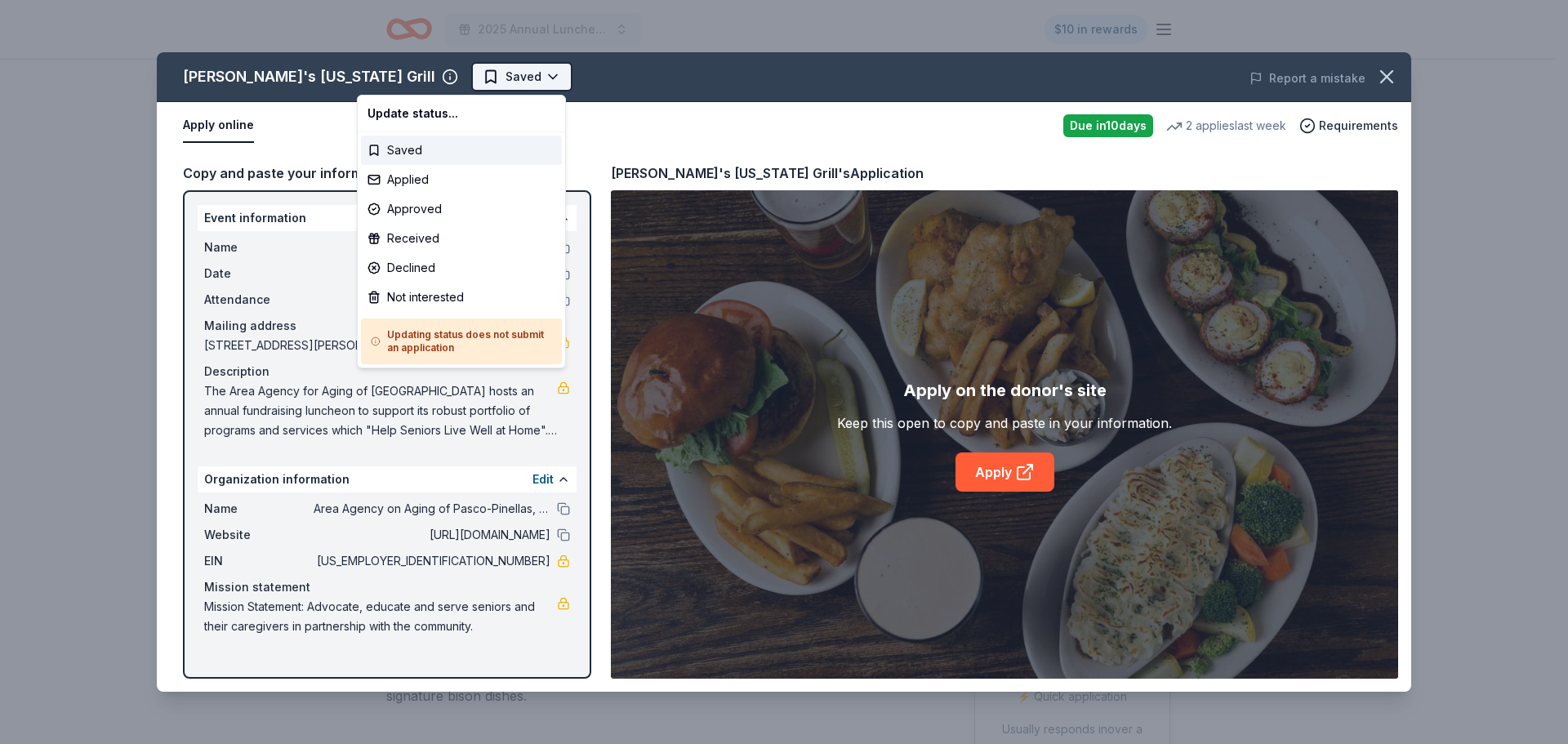
click at [434, 79] on html "2025 Annual Luncheon $10 in rewards Due in 10 days Share Ted's Montana Grill Ne…" at bounding box center [784, 372] width 1568 height 744
click at [438, 299] on div "Not interested" at bounding box center [460, 298] width 201 height 30
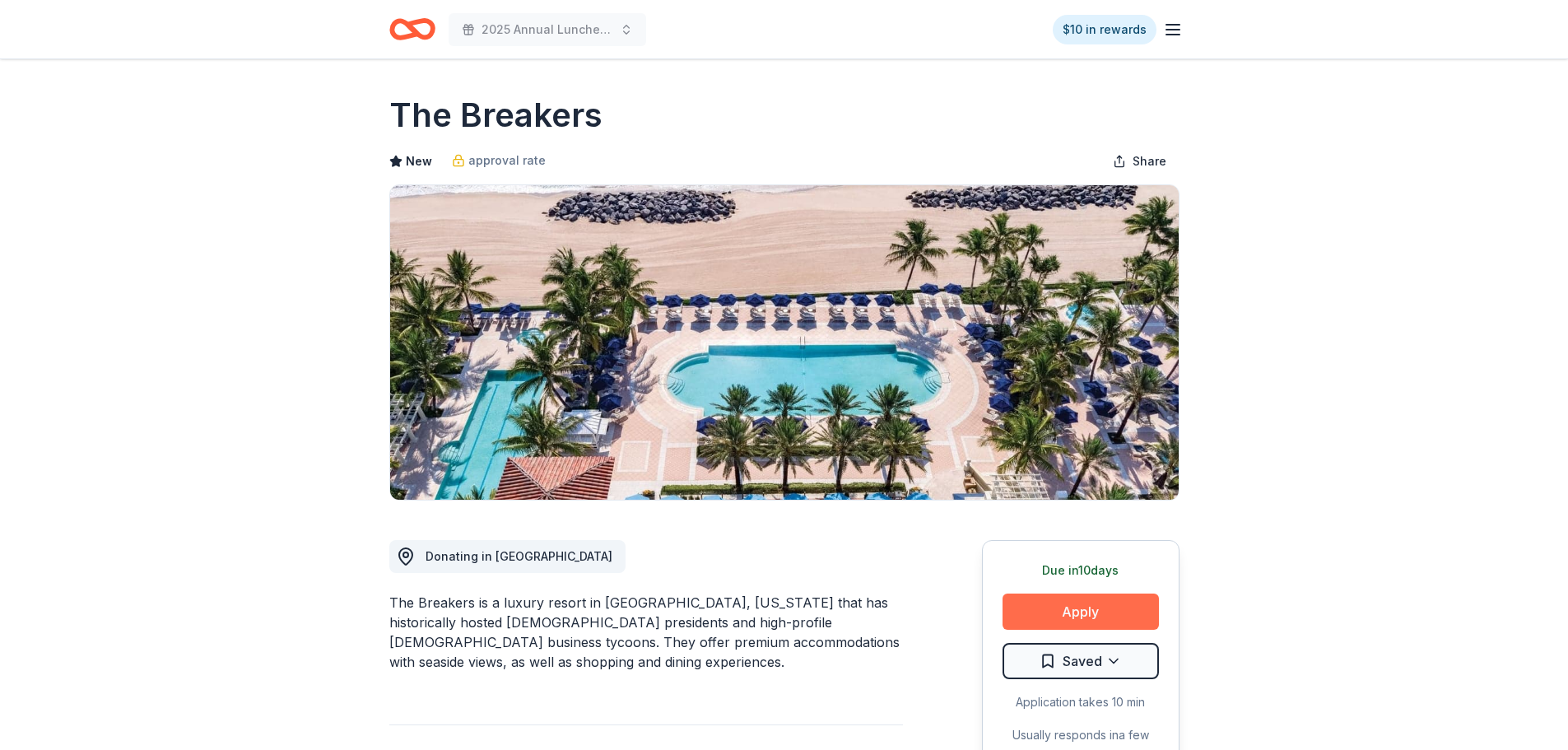
click at [1061, 610] on button "Apply" at bounding box center [1081, 611] width 157 height 36
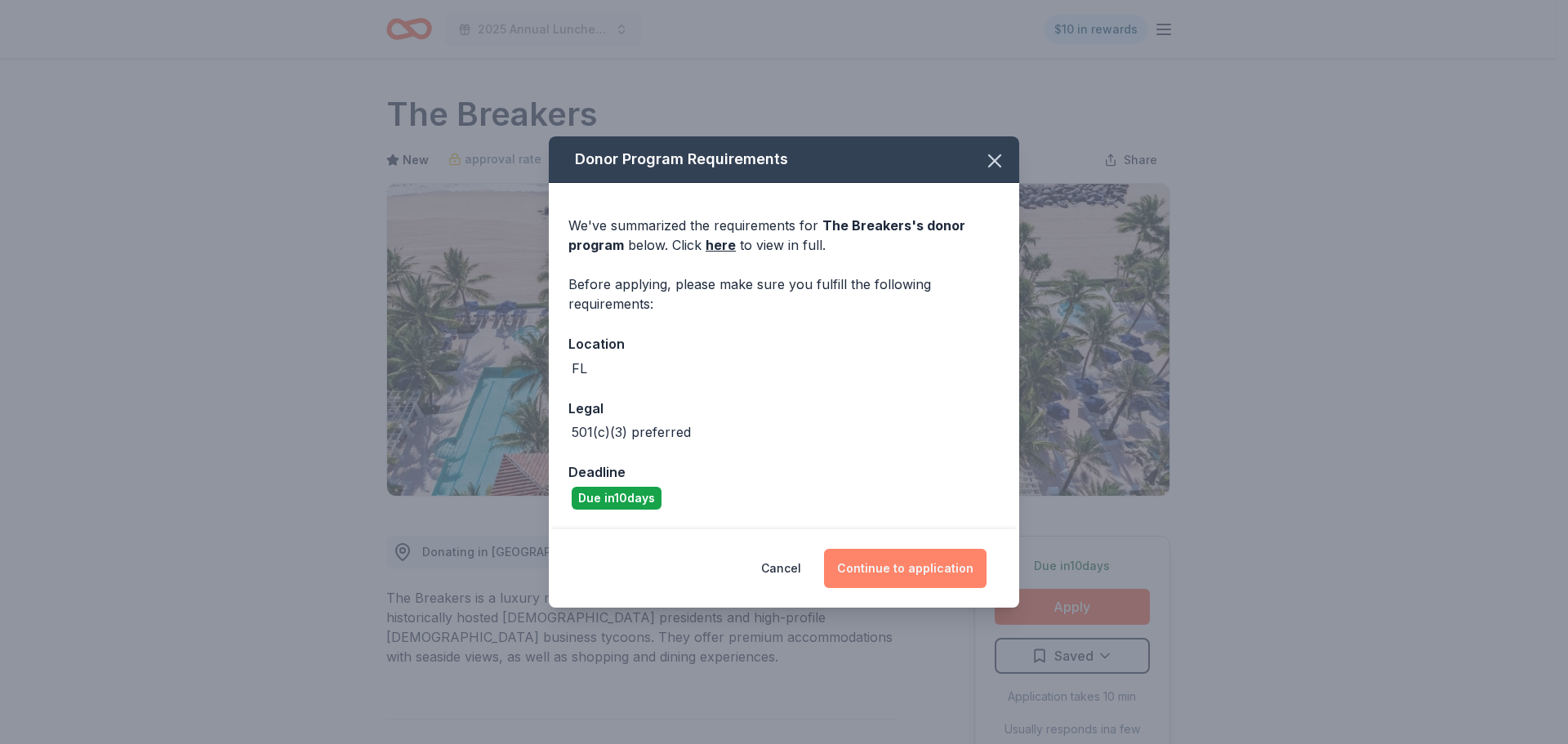
click at [875, 568] on button "Continue to application" at bounding box center [905, 568] width 163 height 39
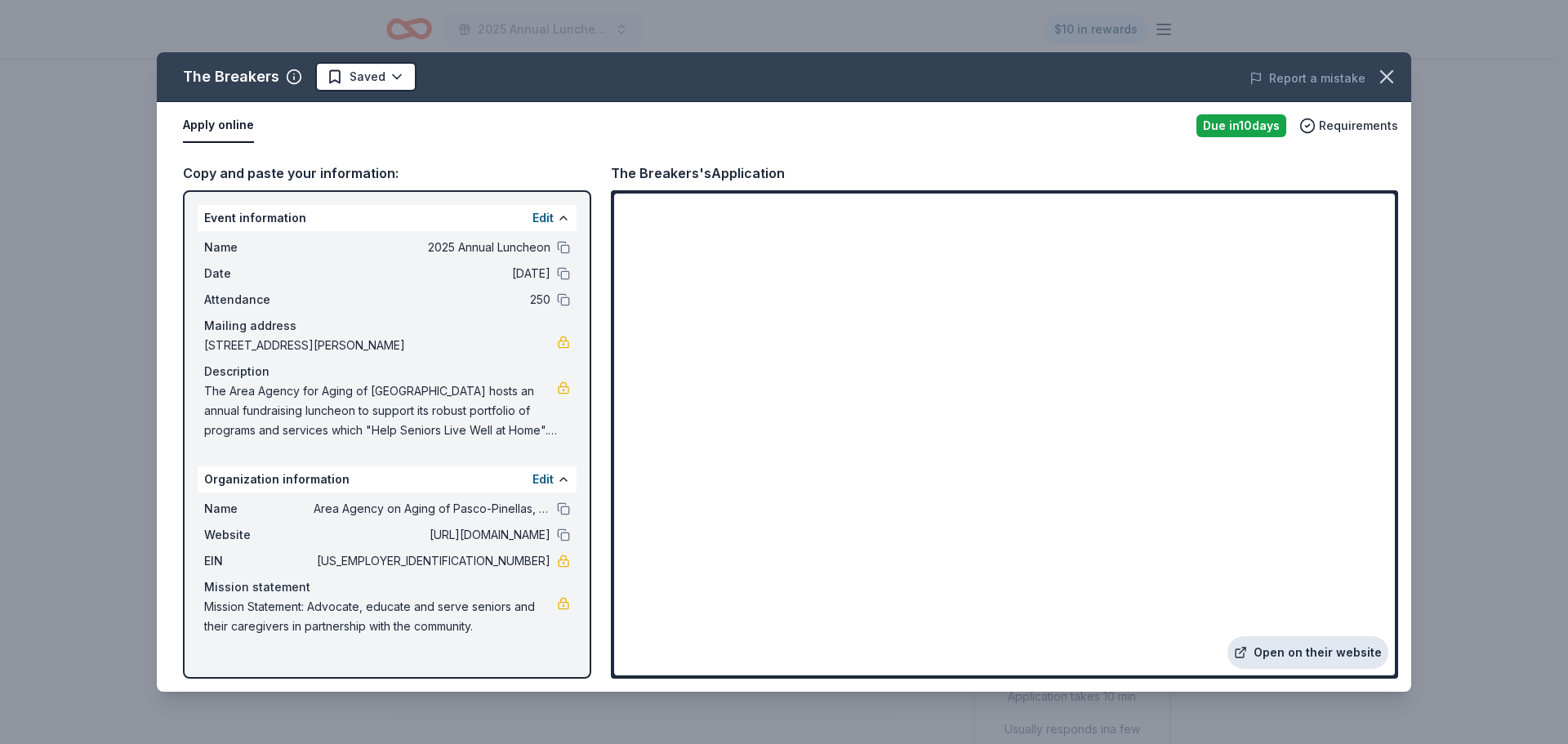
click at [1307, 654] on link "Open on their website" at bounding box center [1308, 652] width 161 height 32
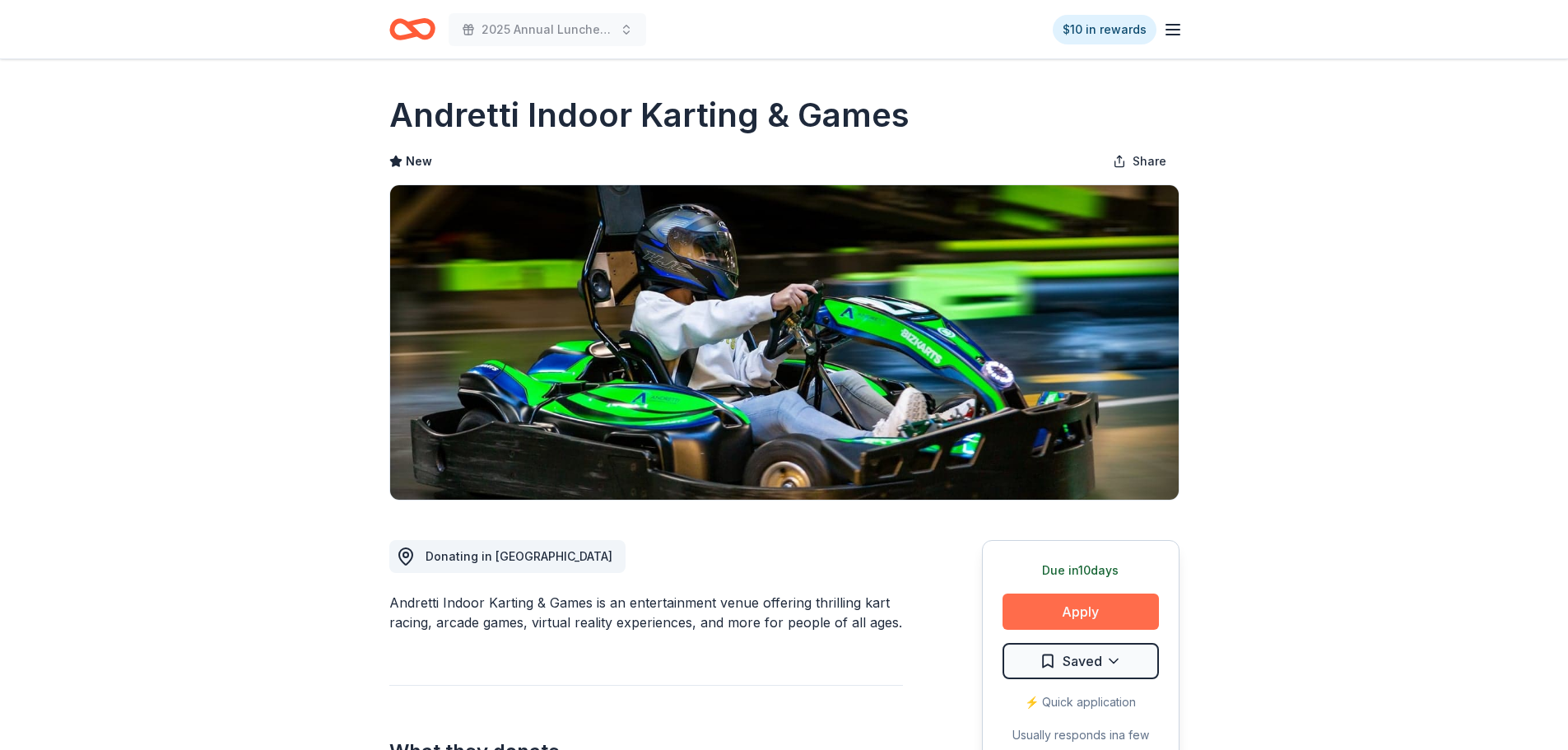
click at [1060, 608] on button "Apply" at bounding box center [1081, 611] width 157 height 36
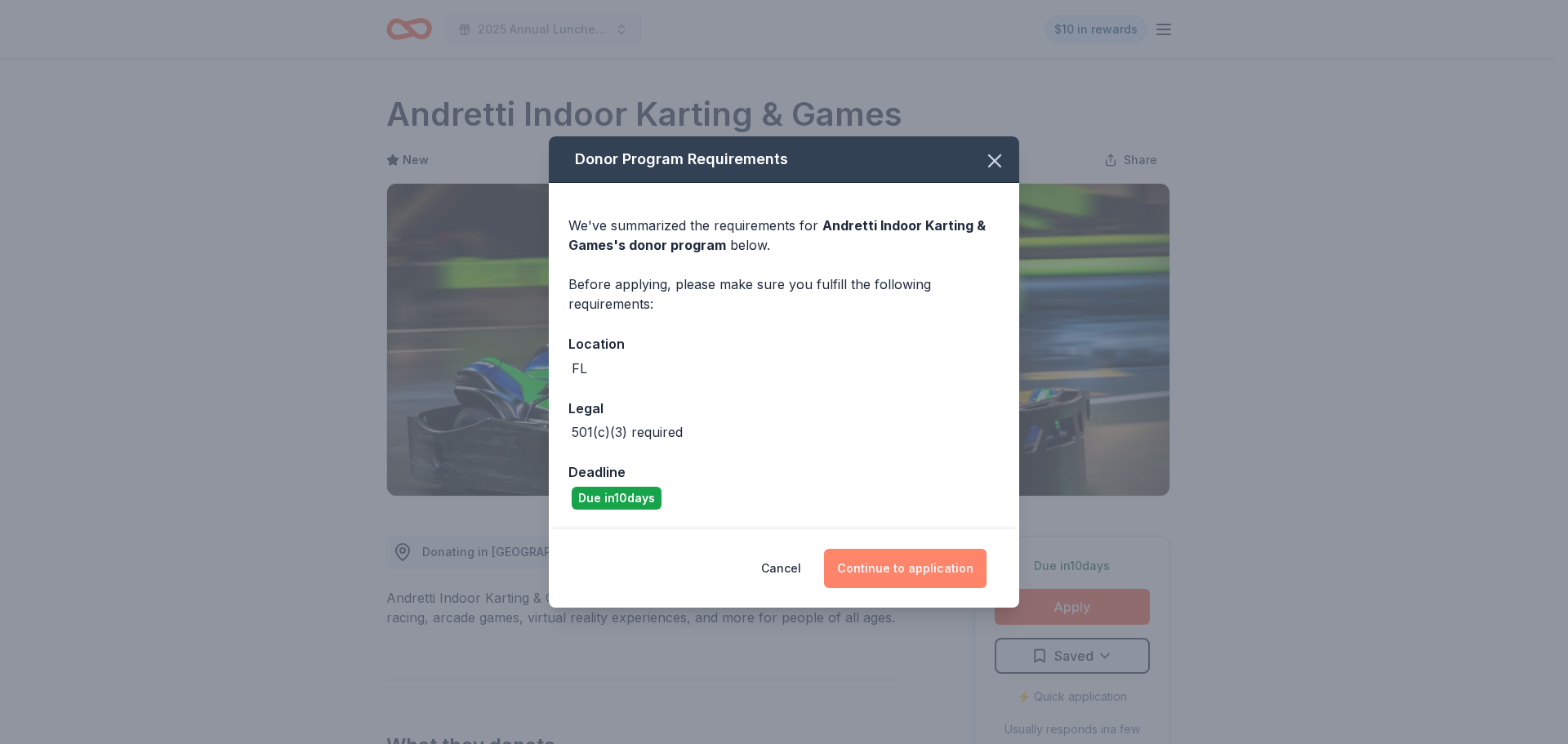
click at [894, 567] on button "Continue to application" at bounding box center [905, 568] width 163 height 39
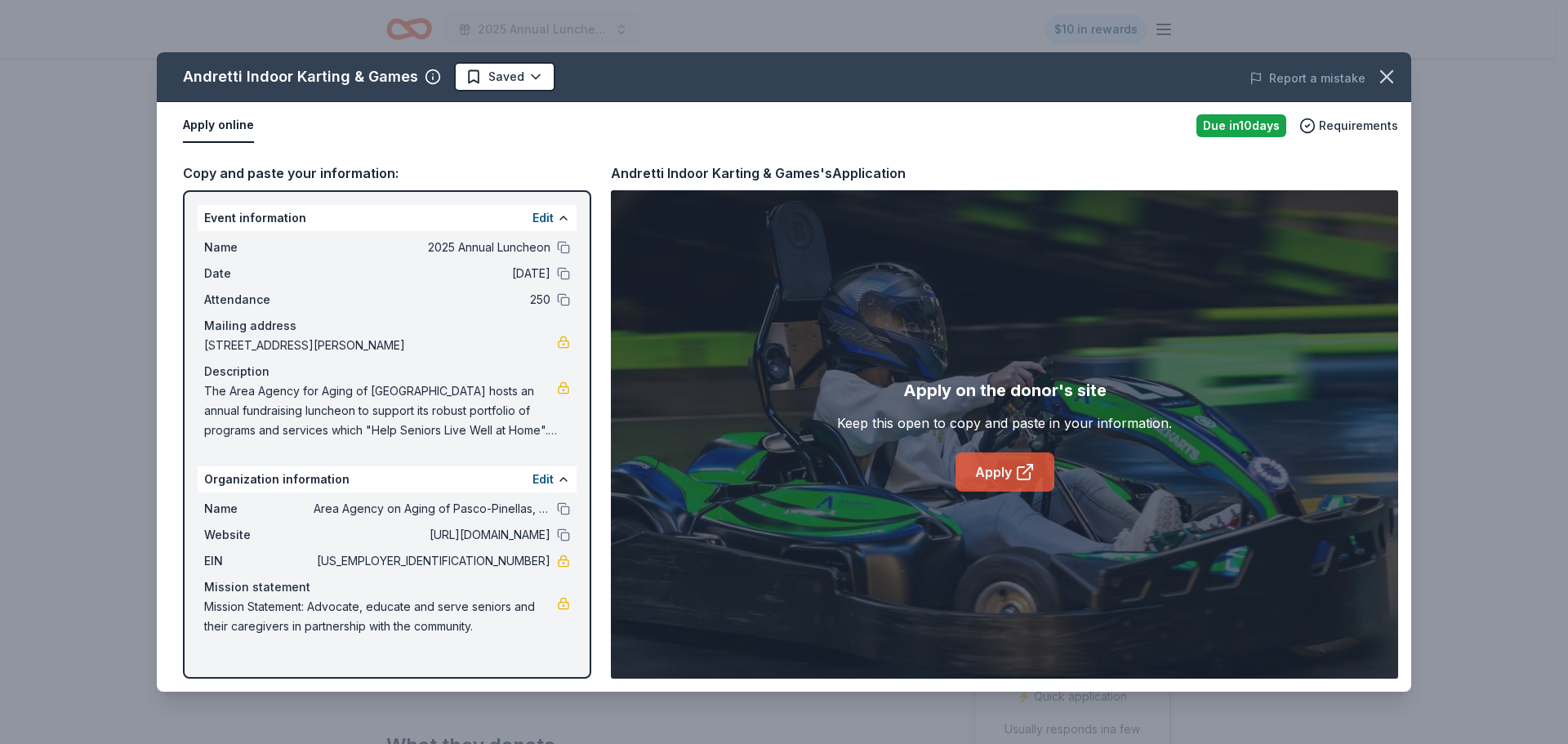
click at [997, 473] on link "Apply" at bounding box center [1005, 471] width 99 height 39
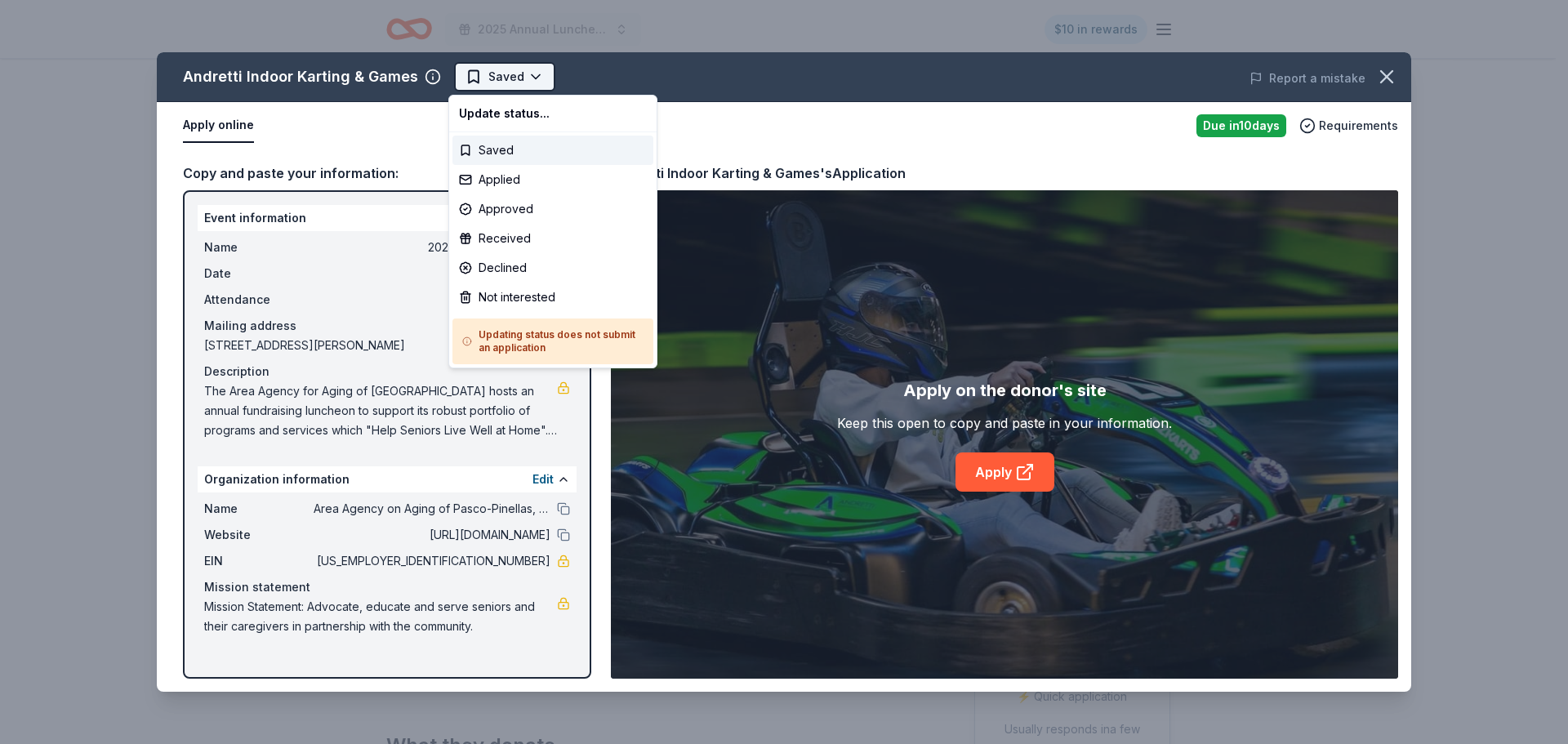
click at [523, 74] on html "2025 Annual Luncheon $10 in rewards Due in 10 days Share Andretti Indoor Kartin…" at bounding box center [784, 372] width 1568 height 744
click at [506, 180] on div "Applied" at bounding box center [552, 179] width 201 height 30
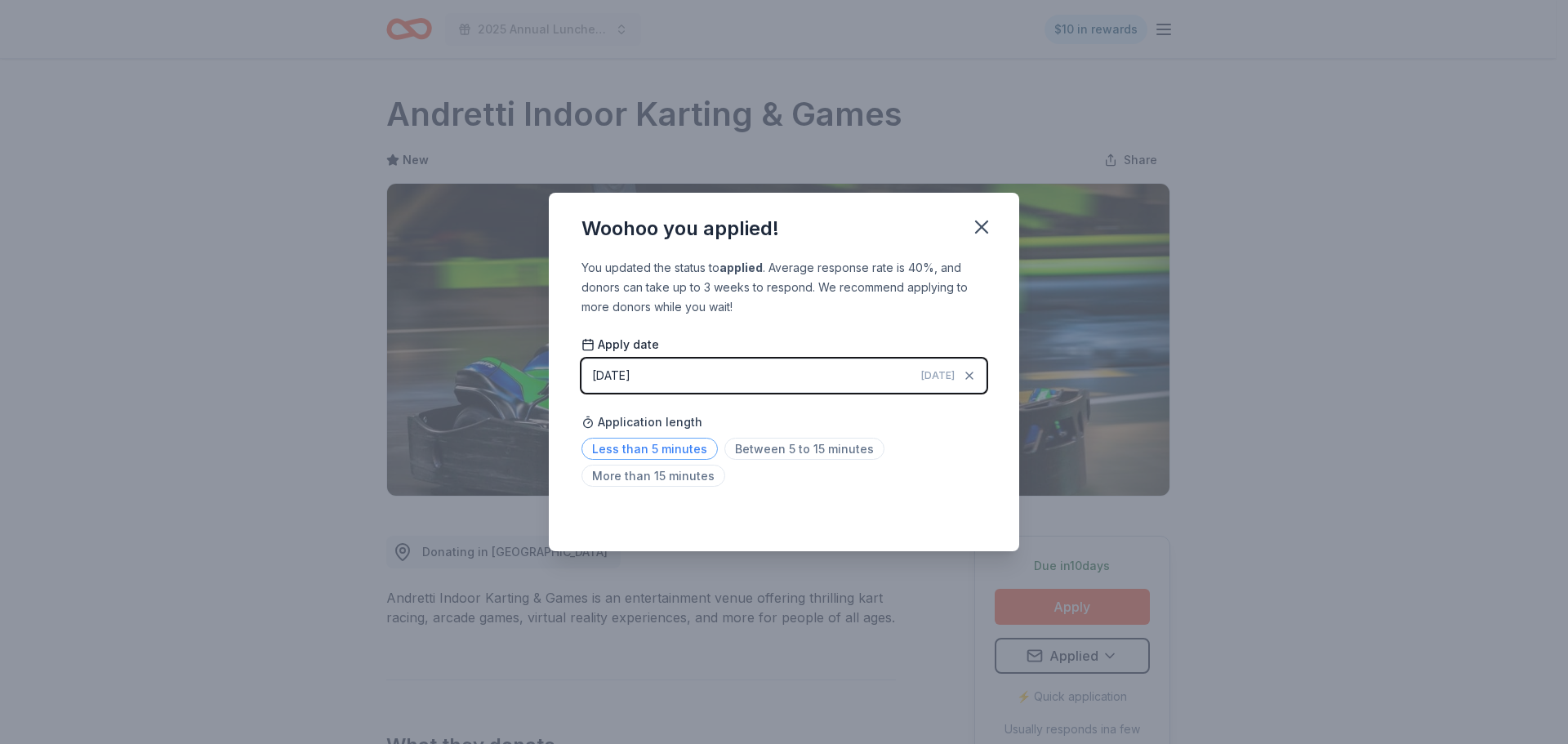
click at [637, 448] on span "Less than 5 minutes" at bounding box center [650, 449] width 137 height 22
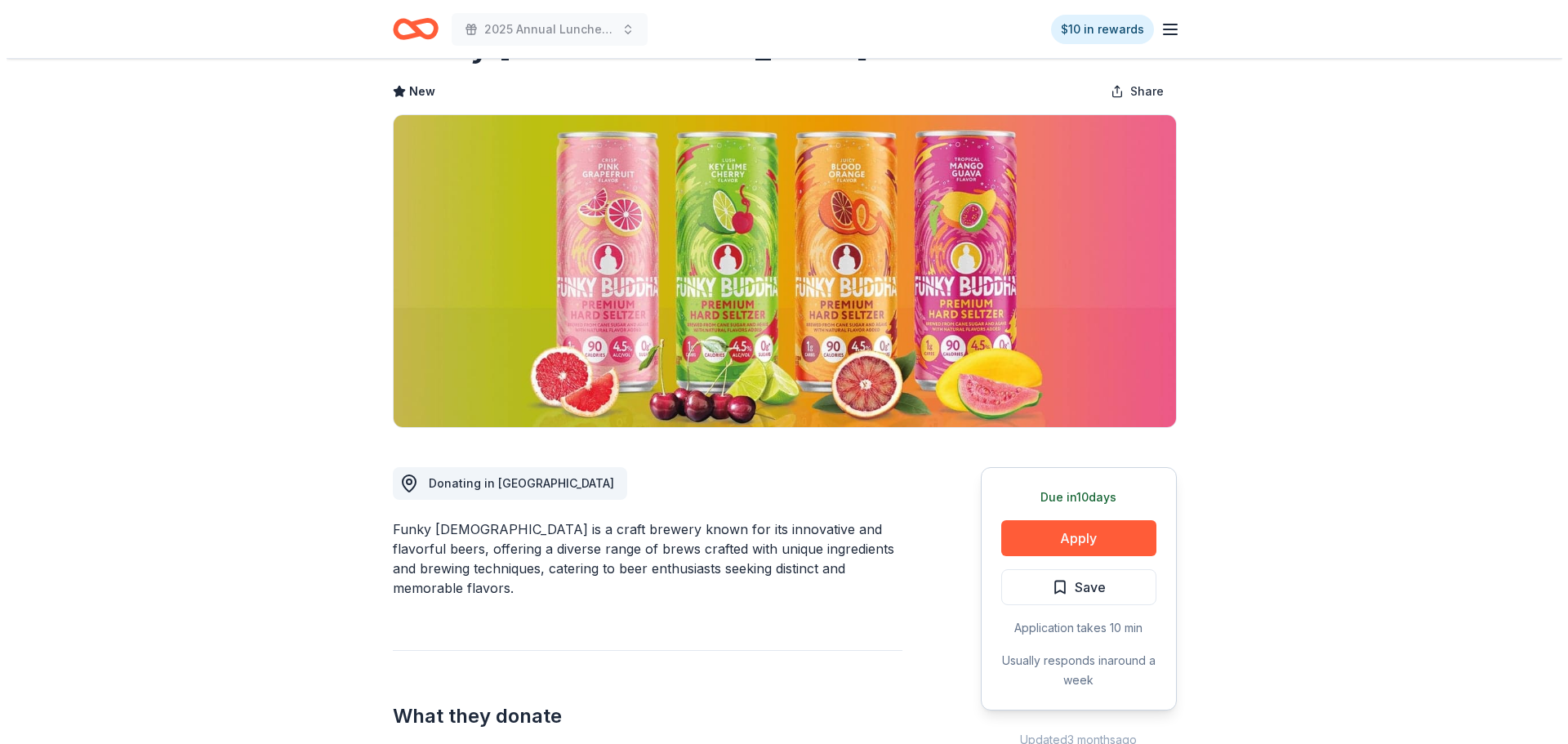
scroll to position [164, 0]
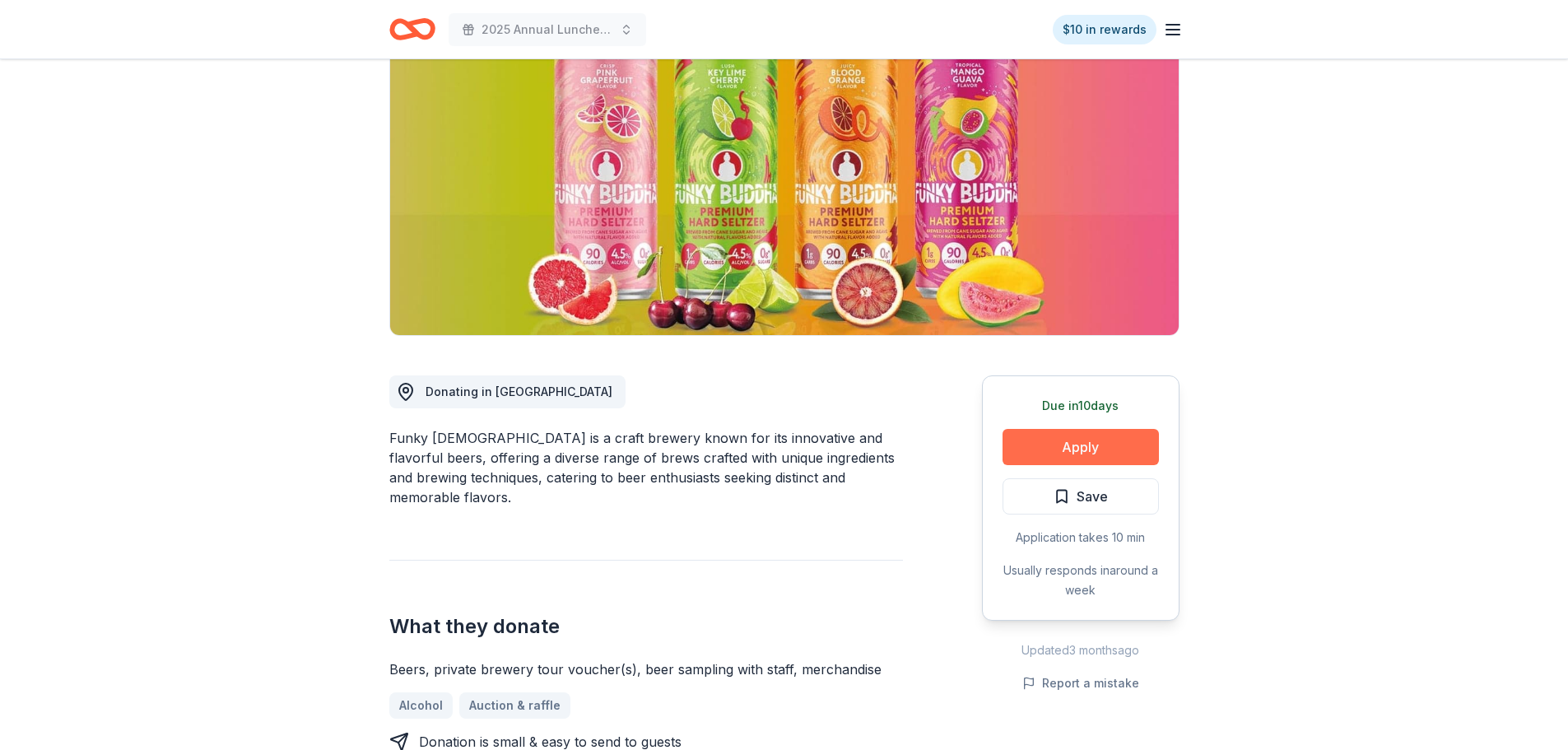
click at [1095, 450] on button "Apply" at bounding box center [1081, 446] width 157 height 36
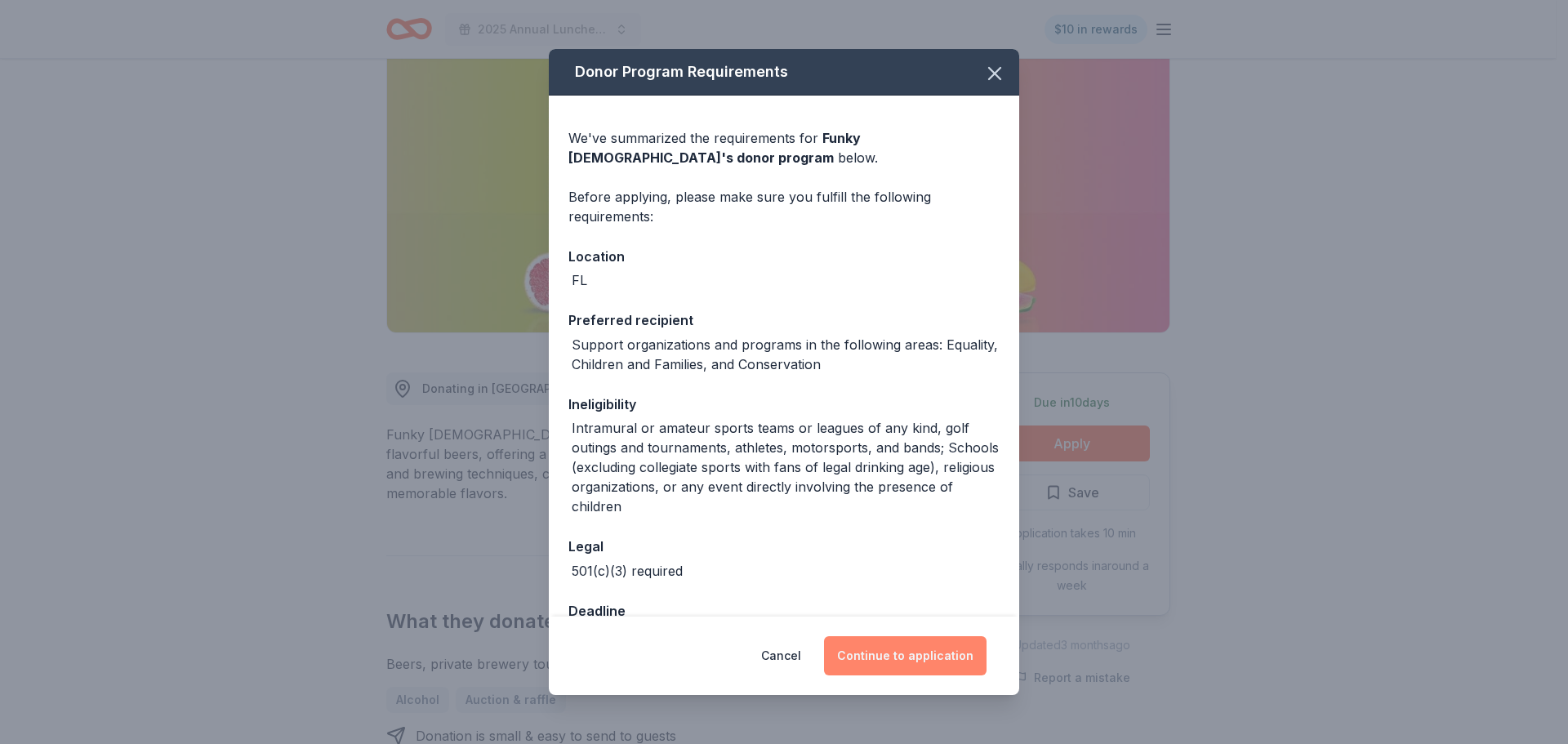
click at [920, 674] on button "Continue to application" at bounding box center [905, 655] width 163 height 39
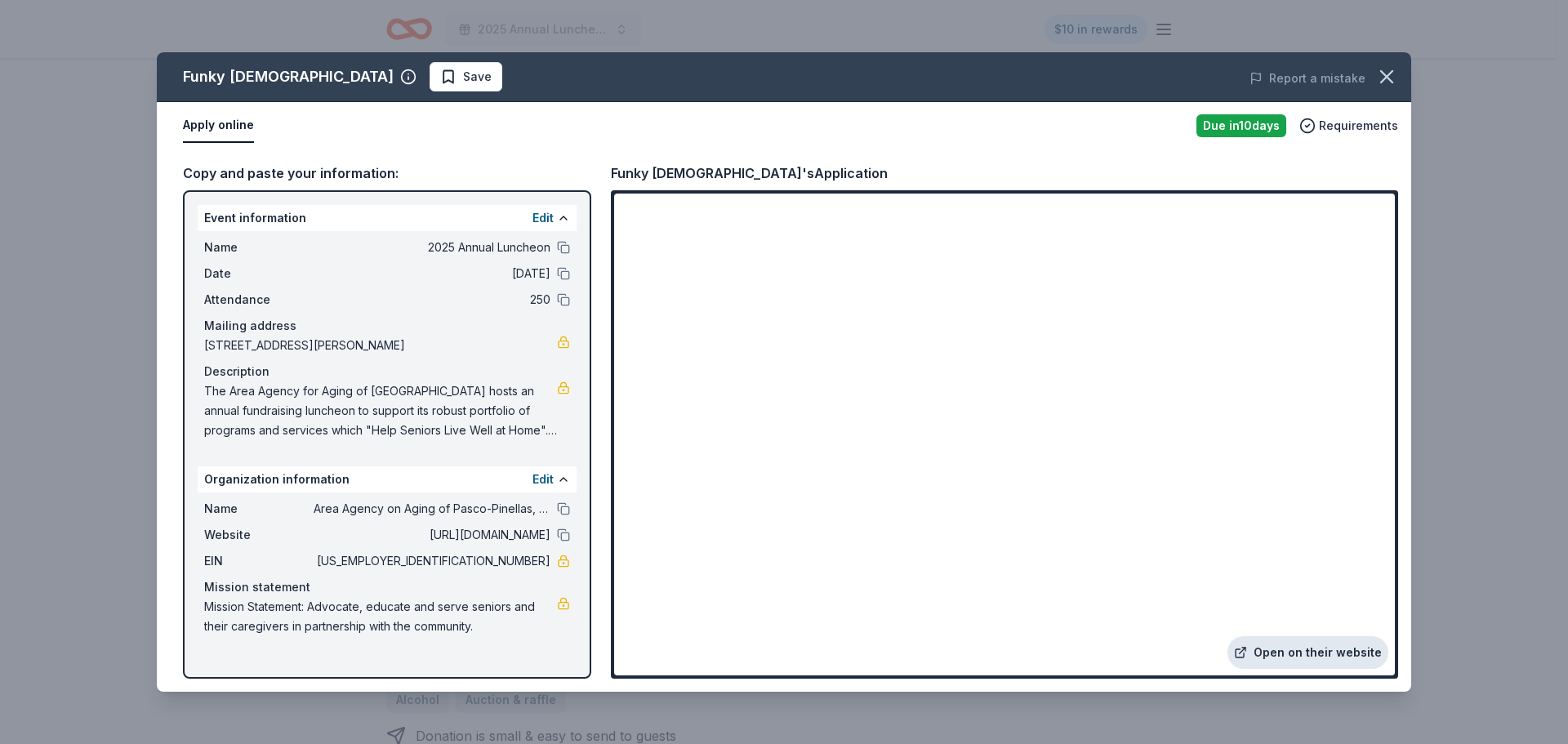
click at [1323, 651] on link "Open on their website" at bounding box center [1308, 652] width 161 height 32
click at [463, 85] on span "Save" at bounding box center [477, 76] width 29 height 19
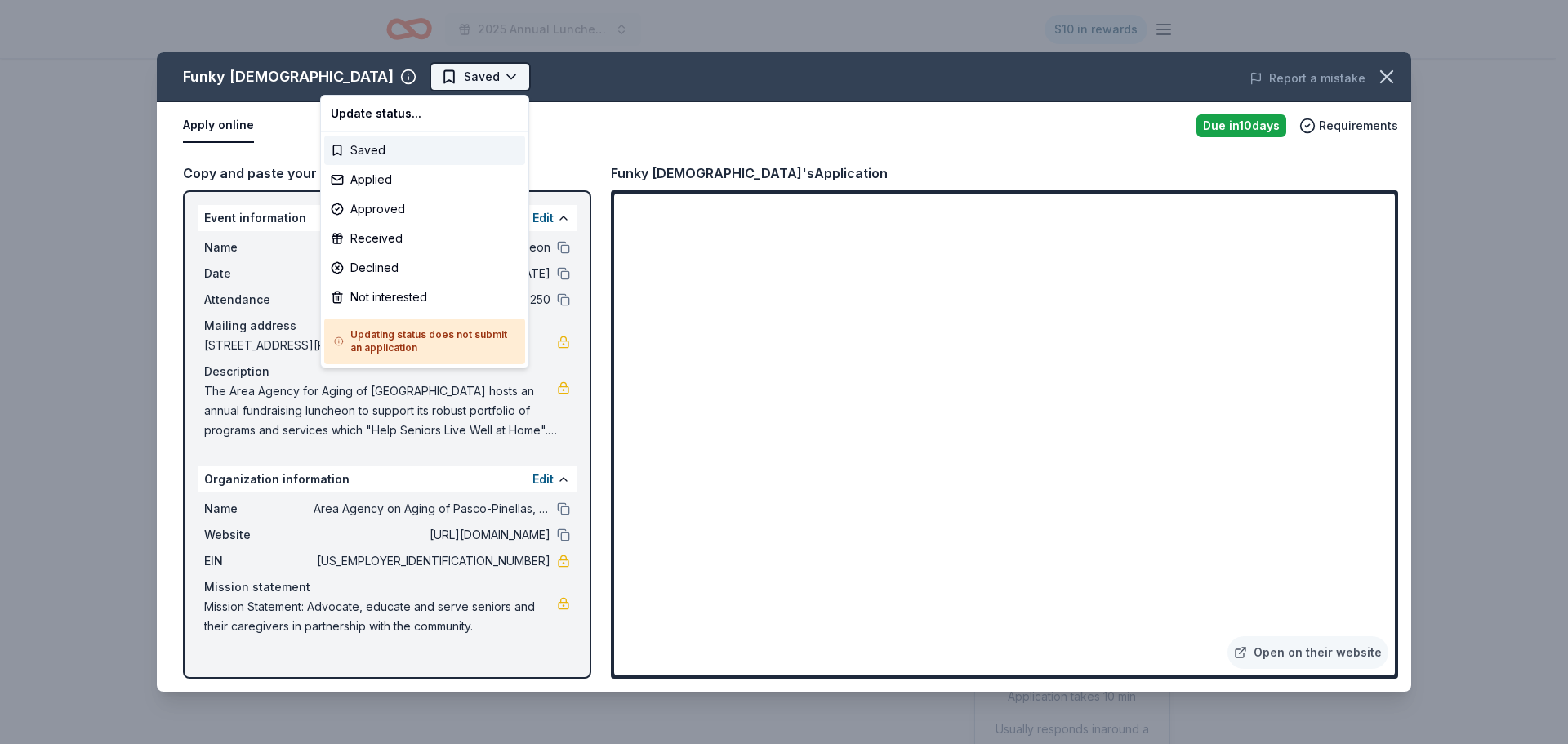
scroll to position [0, 0]
click at [397, 70] on html "2025 Annual Luncheon $10 in rewards Due [DATE] Share Funky [DEMOGRAPHIC_DATA] N…" at bounding box center [784, 372] width 1568 height 744
click at [414, 188] on div "Applied" at bounding box center [424, 179] width 201 height 30
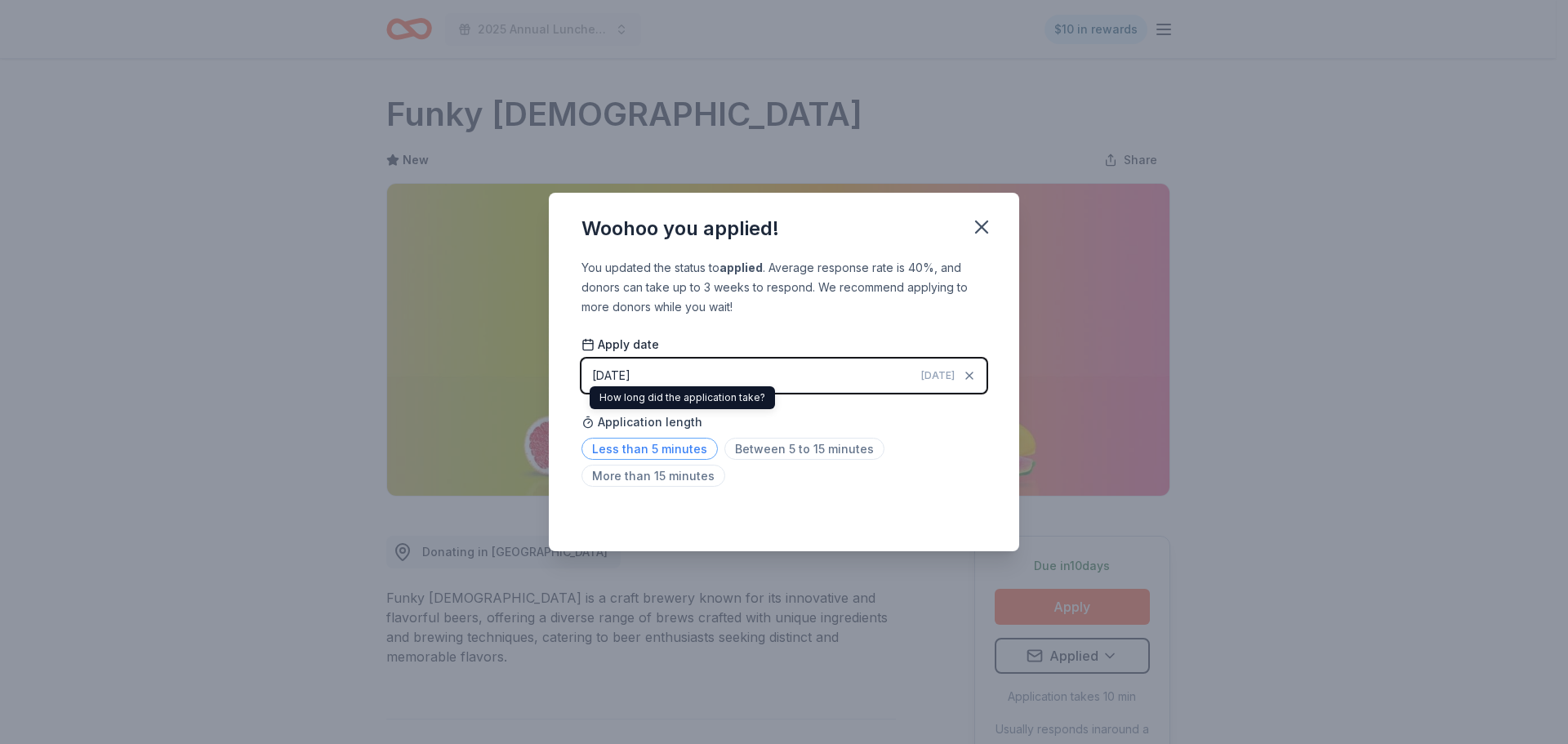
click at [643, 439] on span "Less than 5 minutes" at bounding box center [650, 449] width 137 height 22
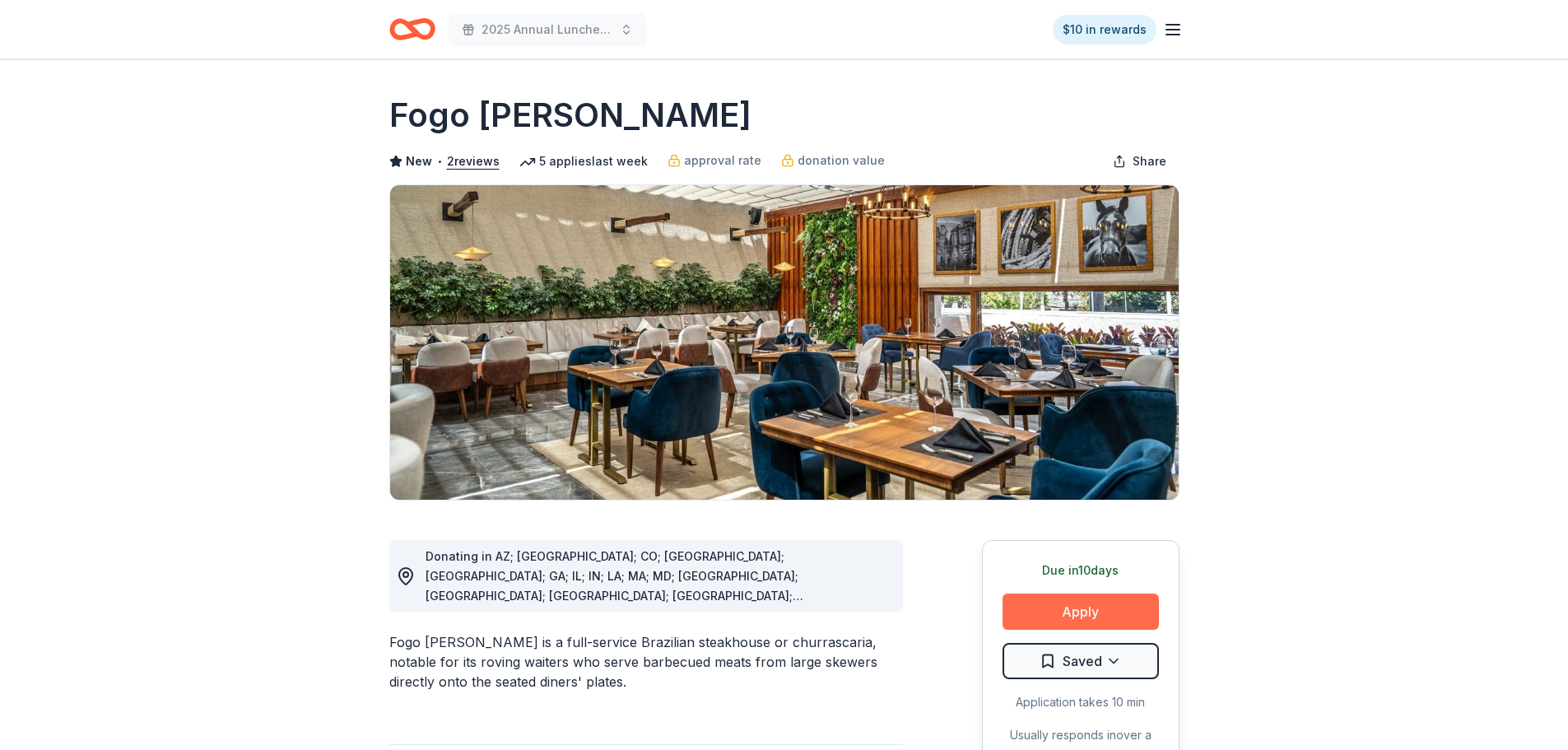
click at [1105, 615] on button "Apply" at bounding box center [1081, 611] width 157 height 36
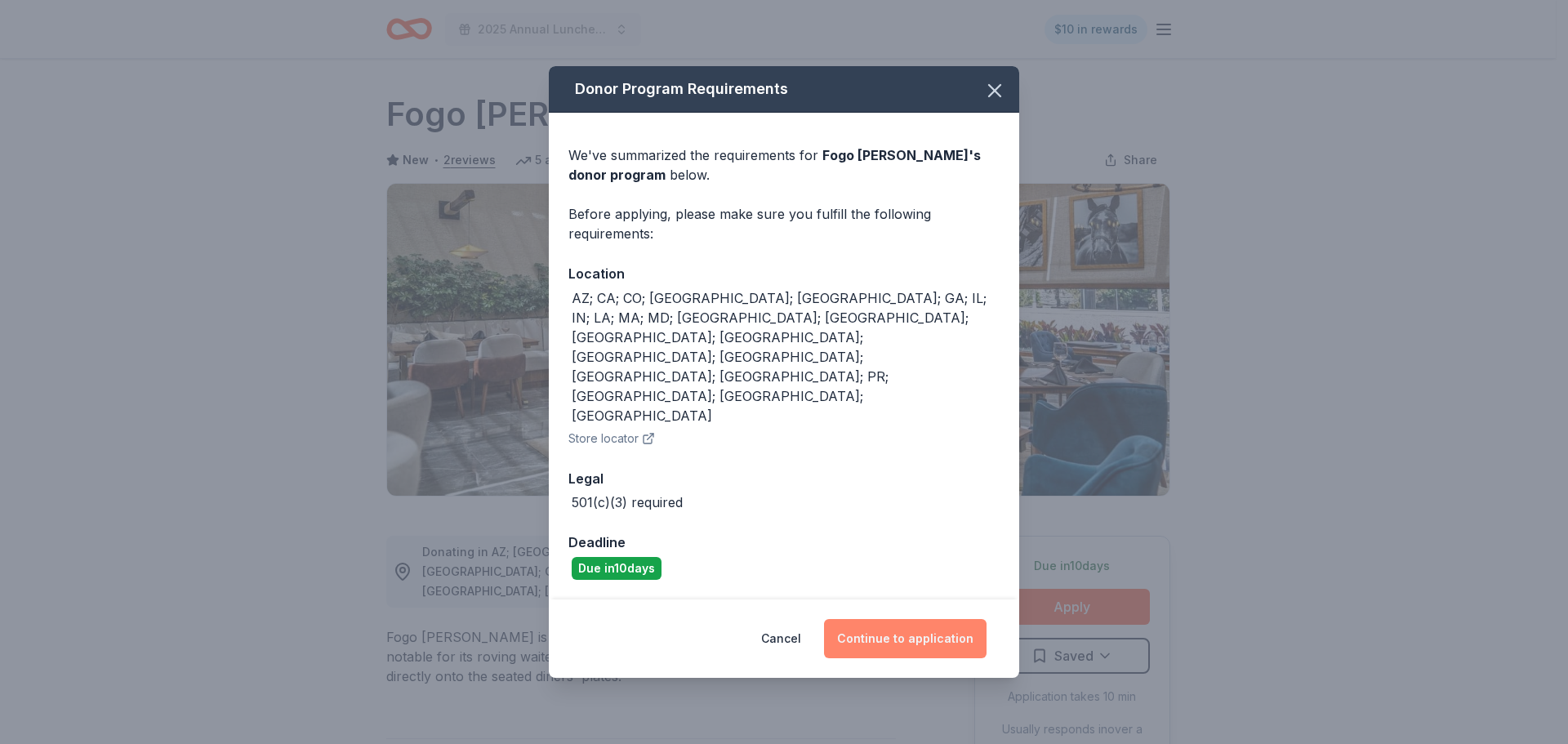
click at [899, 619] on button "Continue to application" at bounding box center [905, 639] width 163 height 39
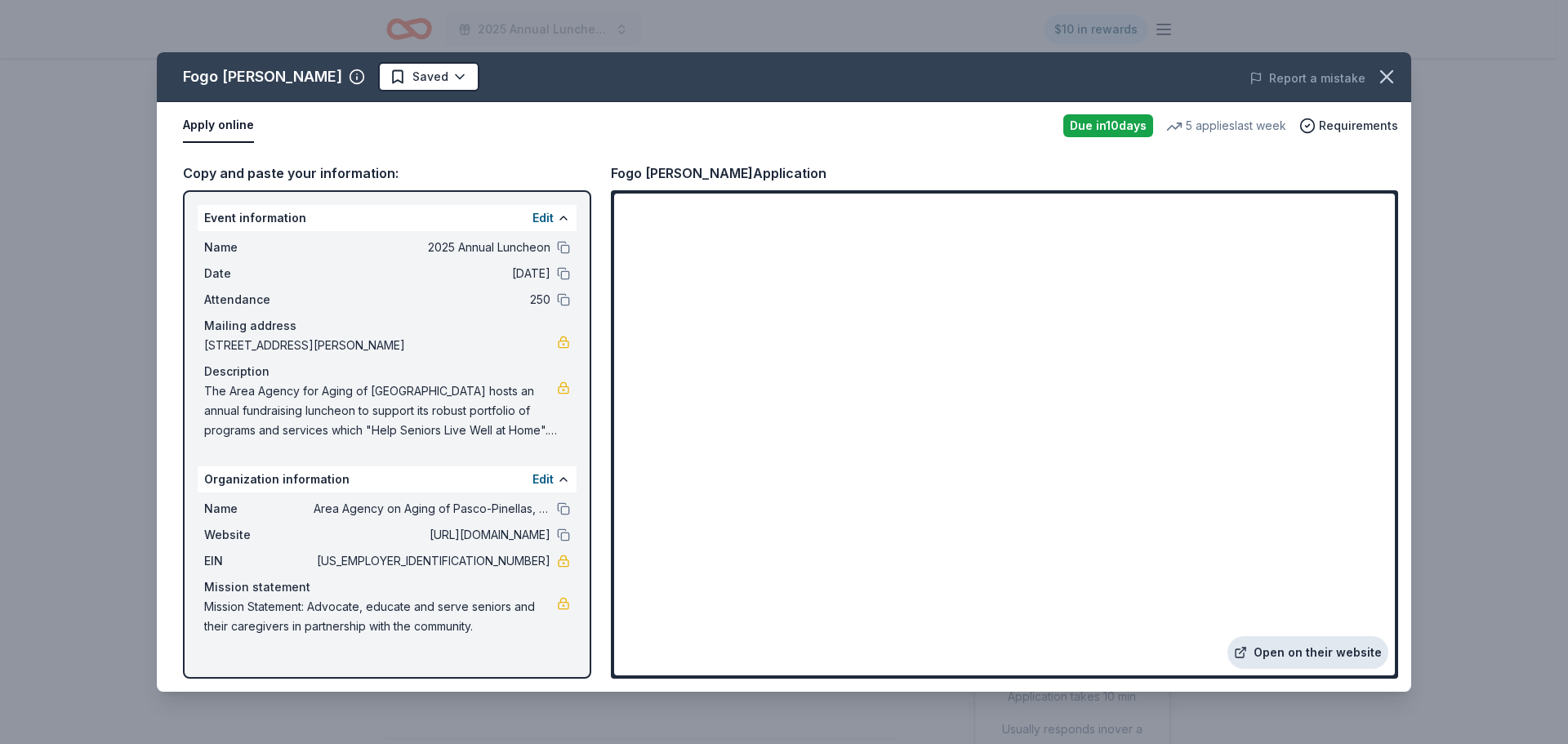
click at [1293, 650] on link "Open on their website" at bounding box center [1308, 652] width 161 height 32
click at [404, 79] on html "2025 Annual Luncheon $10 in rewards Due [DATE] Share Fogo [PERSON_NAME] New • 2…" at bounding box center [784, 372] width 1568 height 744
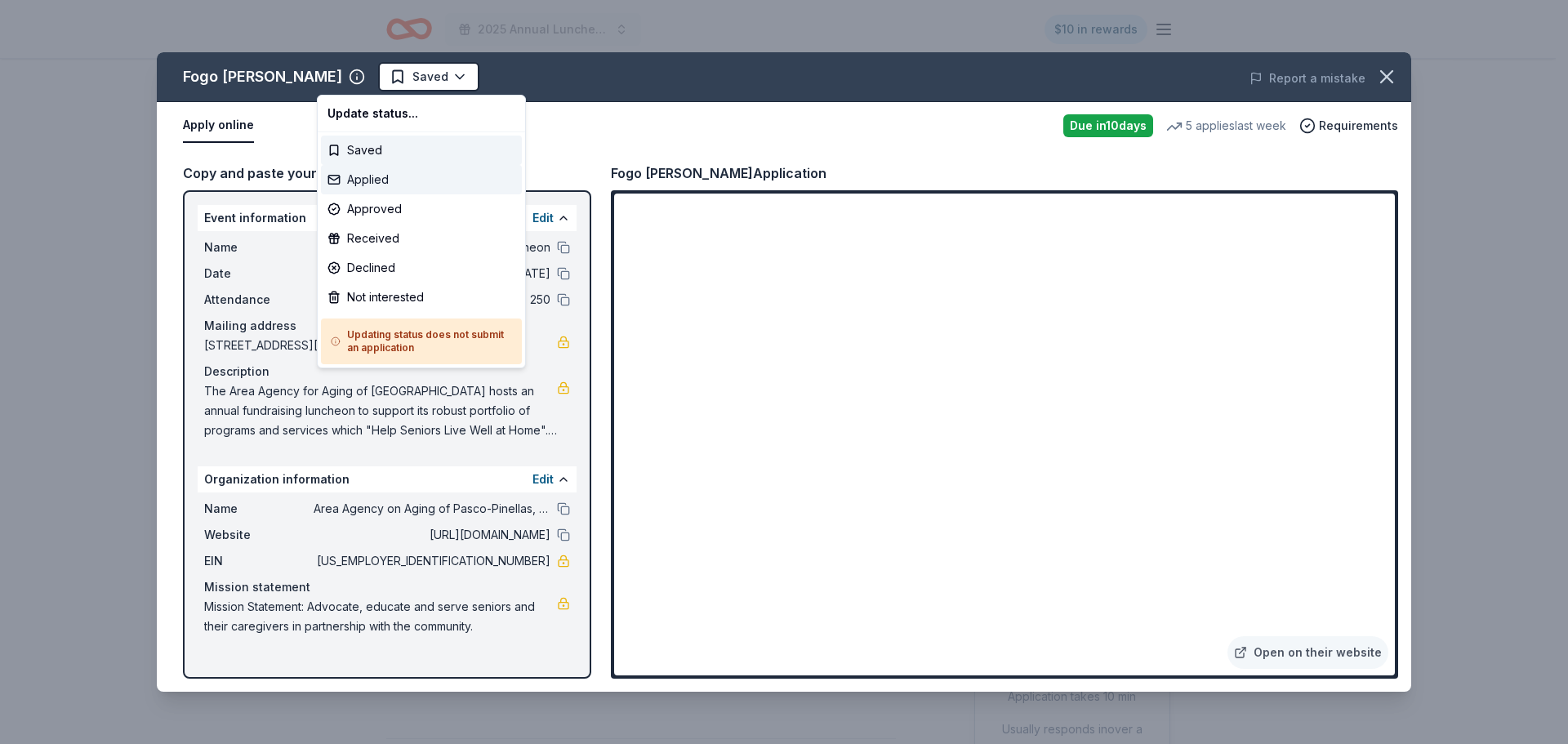
click at [373, 180] on div "Applied" at bounding box center [421, 179] width 201 height 30
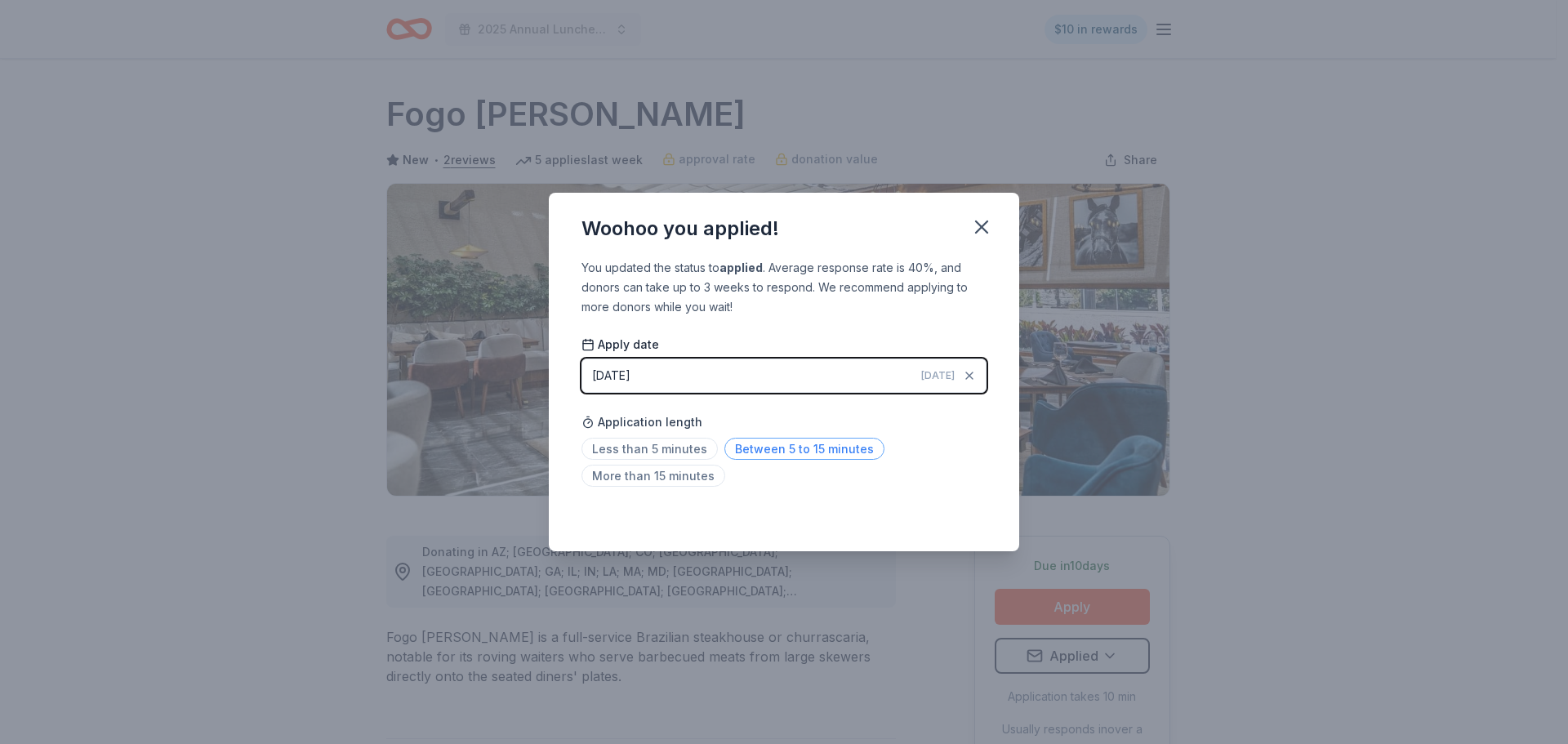
click at [808, 448] on span "Between 5 to 15 minutes" at bounding box center [804, 449] width 160 height 22
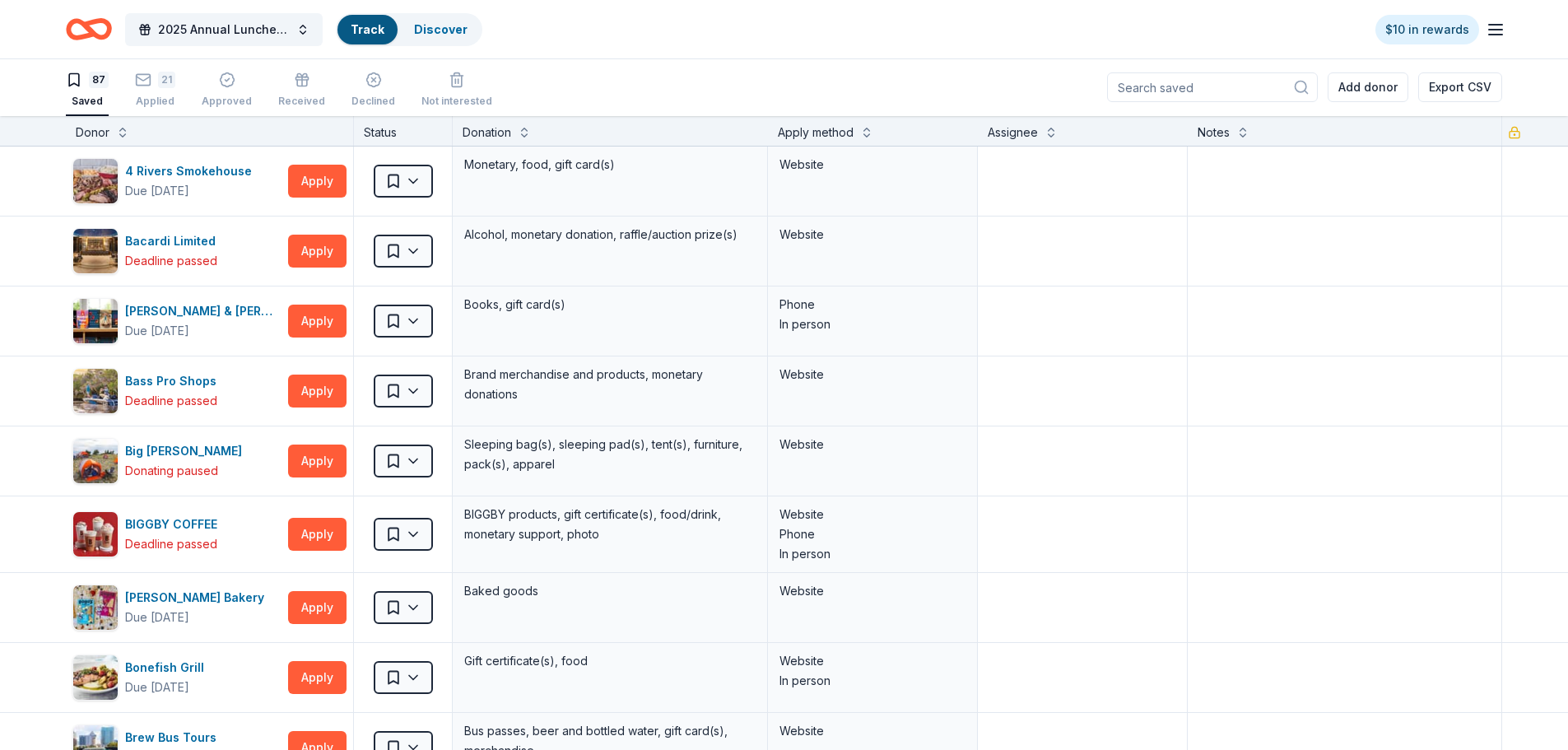
scroll to position [1, 0]
